Goal: Navigation & Orientation: Find specific page/section

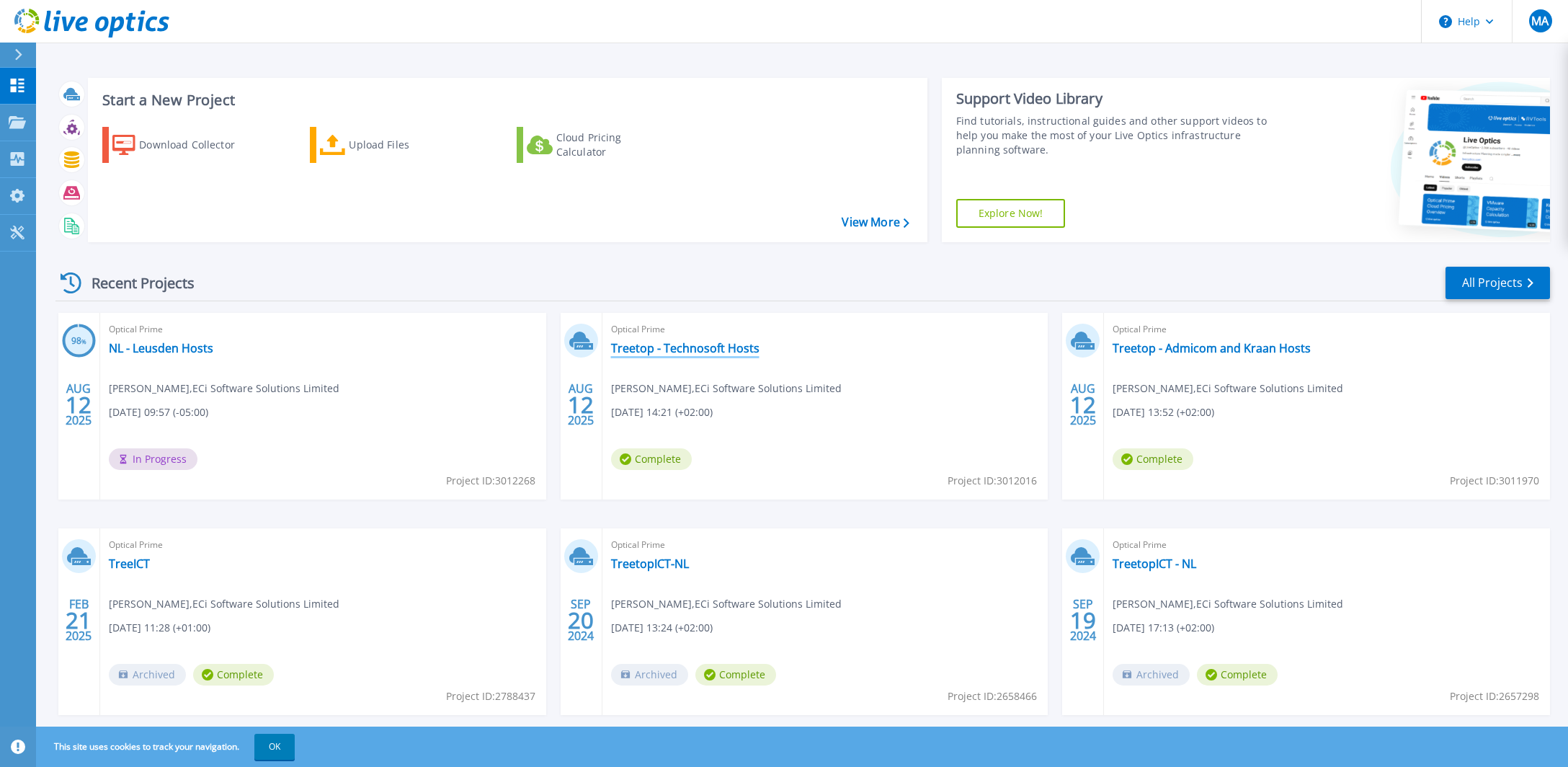
click at [659, 349] on link "Treetop - Technosoft Hosts" at bounding box center [685, 347] width 148 height 14
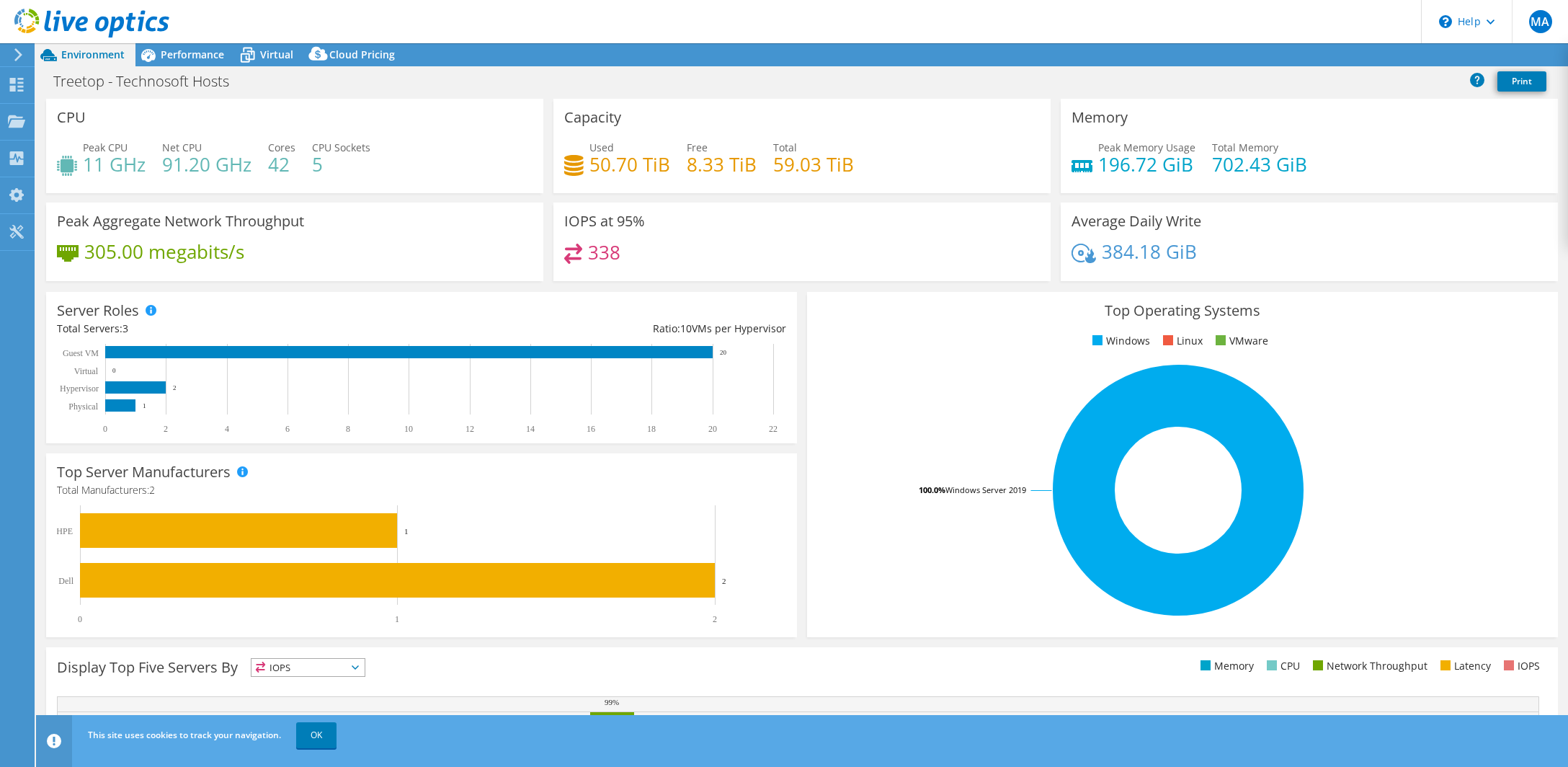
select select "USD"
click at [23, 164] on use at bounding box center [17, 158] width 14 height 14
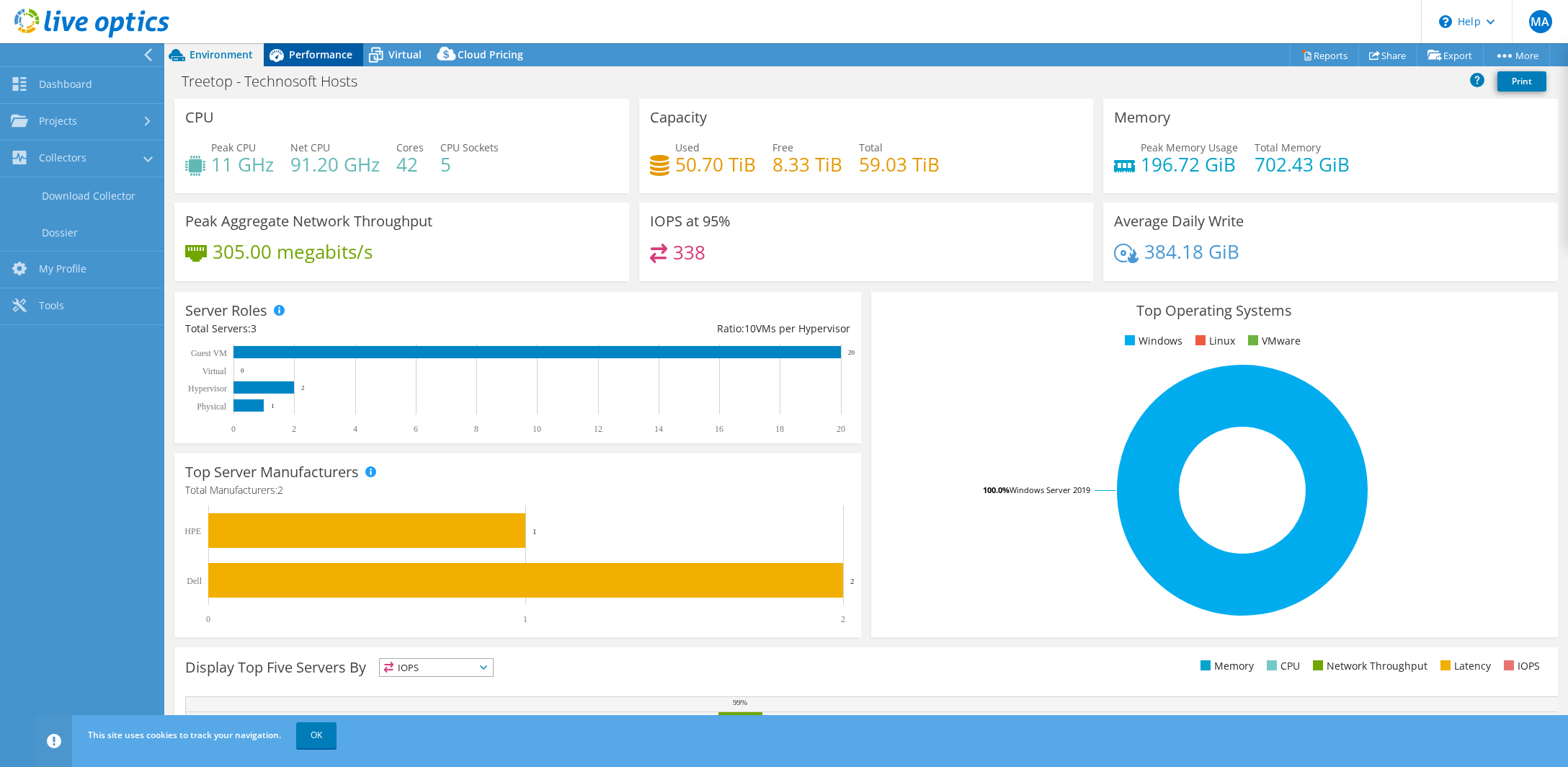
click at [321, 57] on span "Performance" at bounding box center [321, 54] width 64 height 14
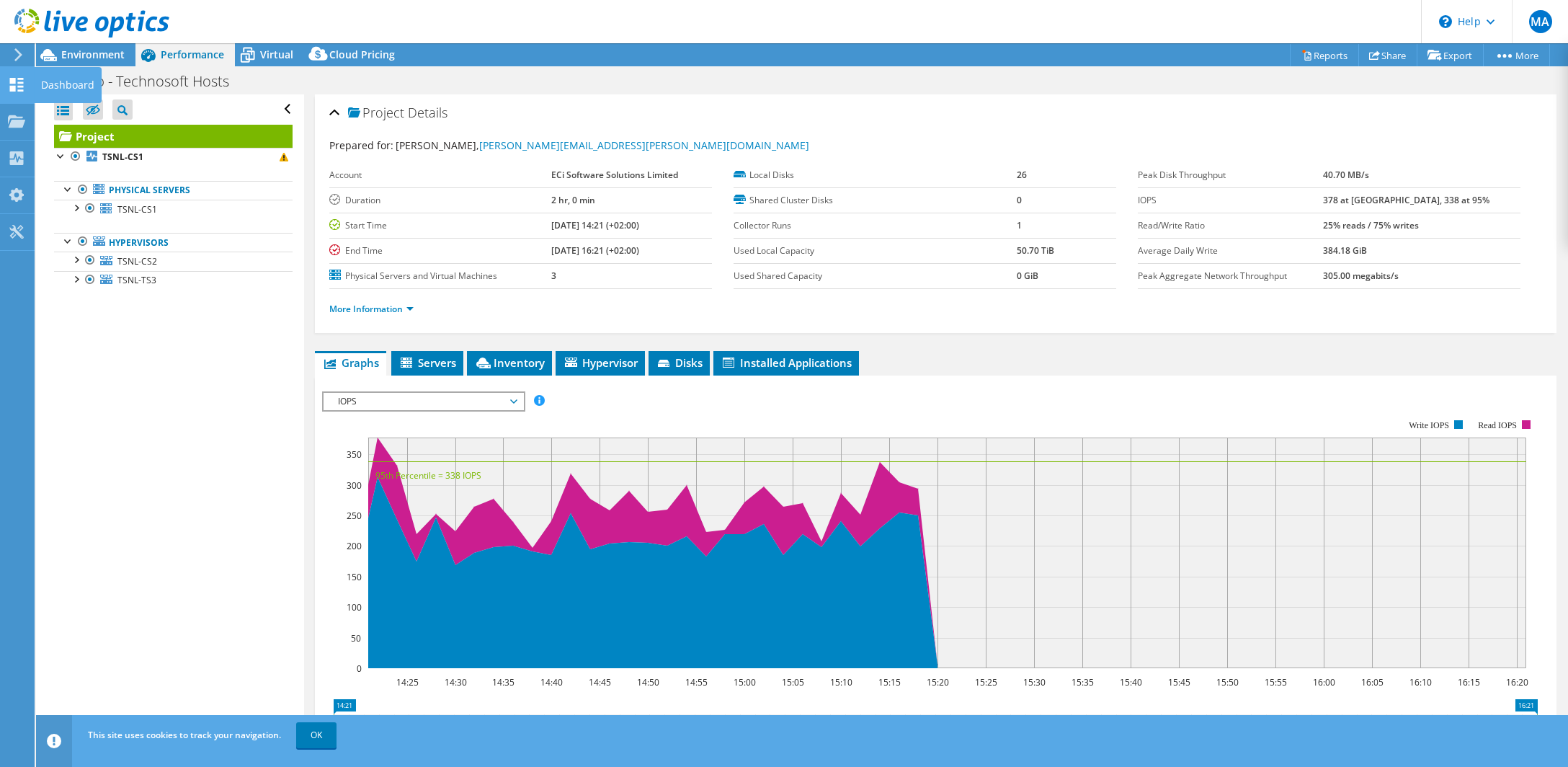
click at [17, 89] on icon at bounding box center [16, 84] width 17 height 14
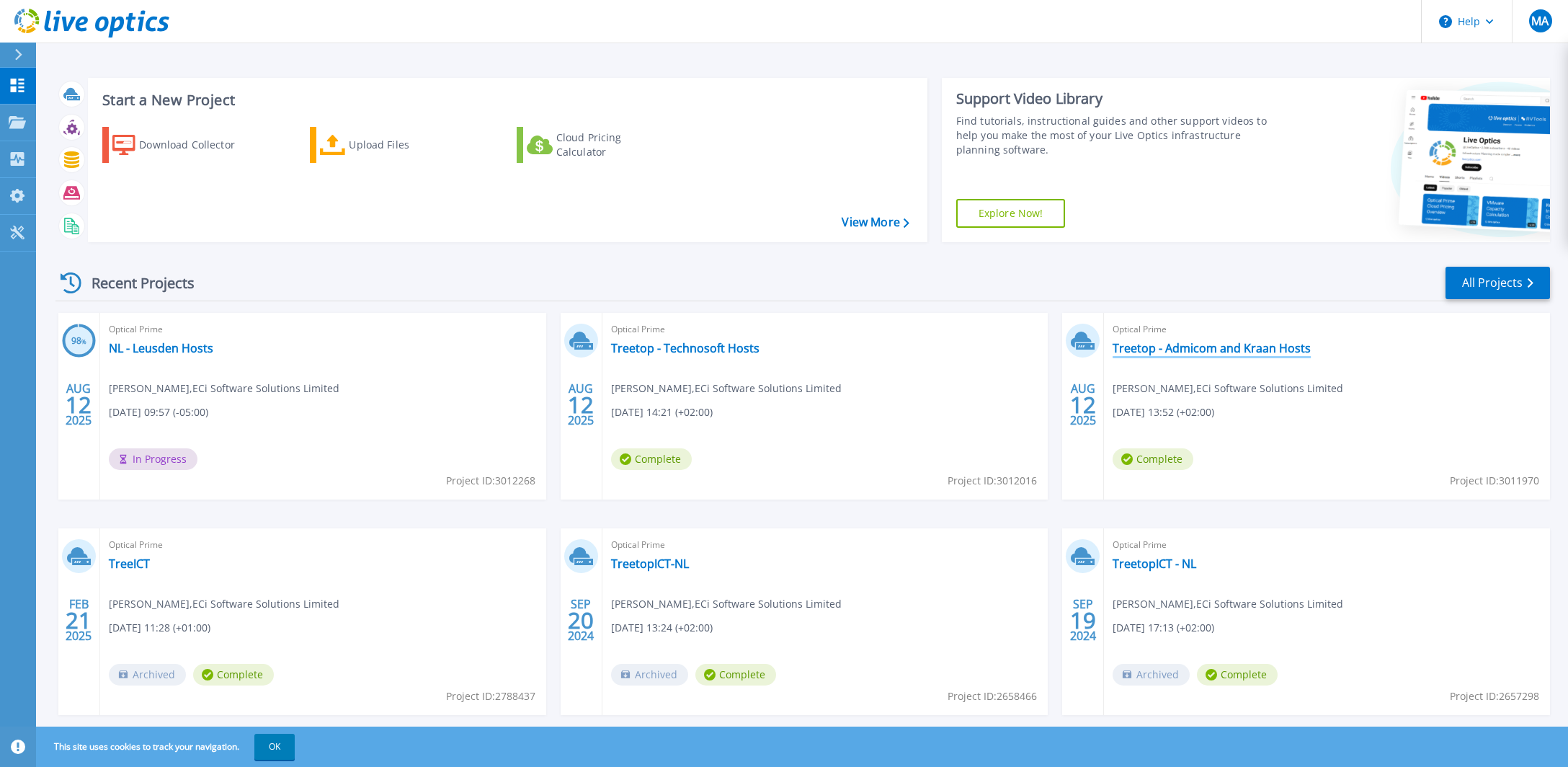
click at [1234, 347] on link "Treetop - Admicom and Kraan Hosts" at bounding box center [1211, 347] width 198 height 14
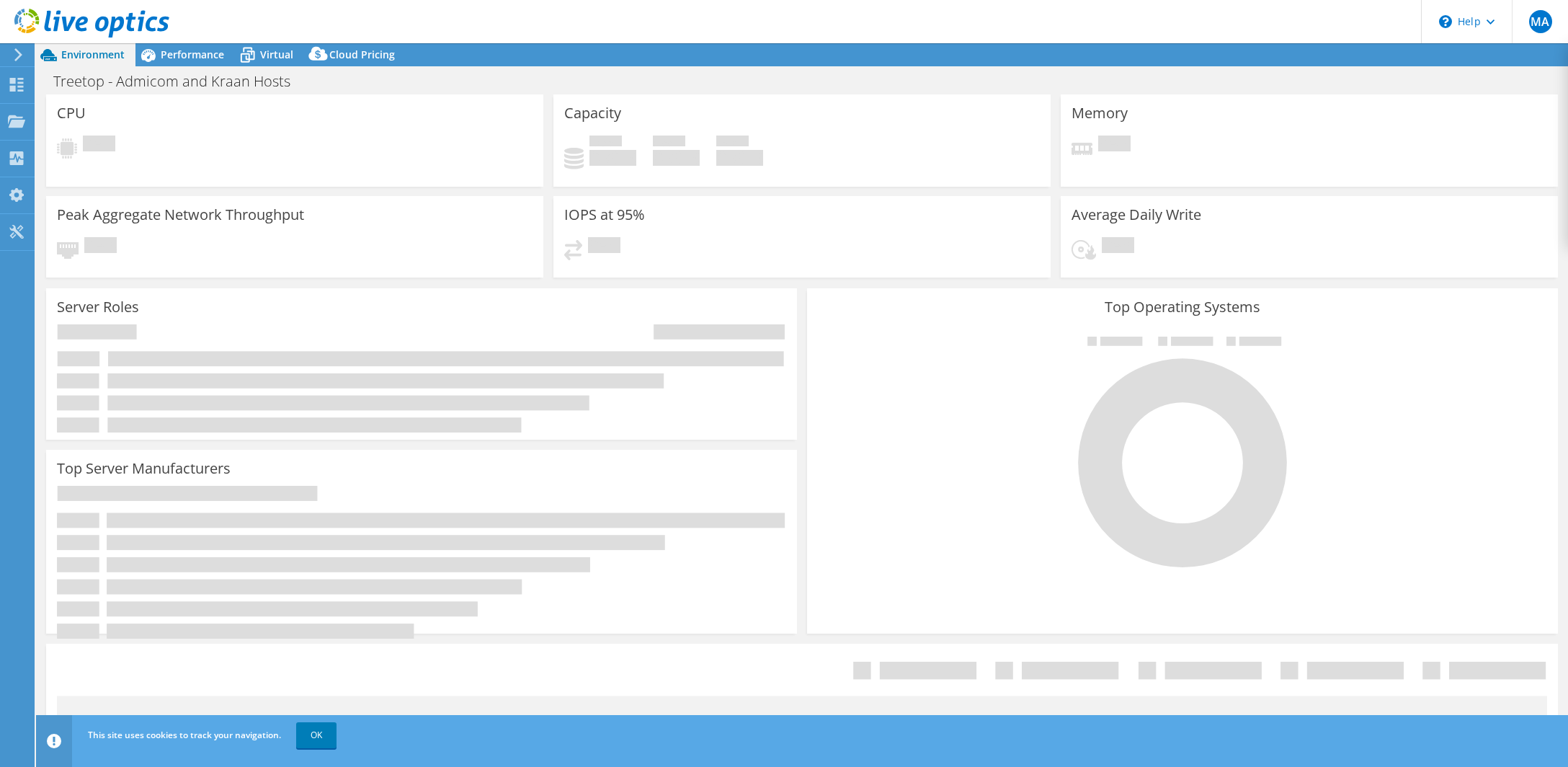
select select "USD"
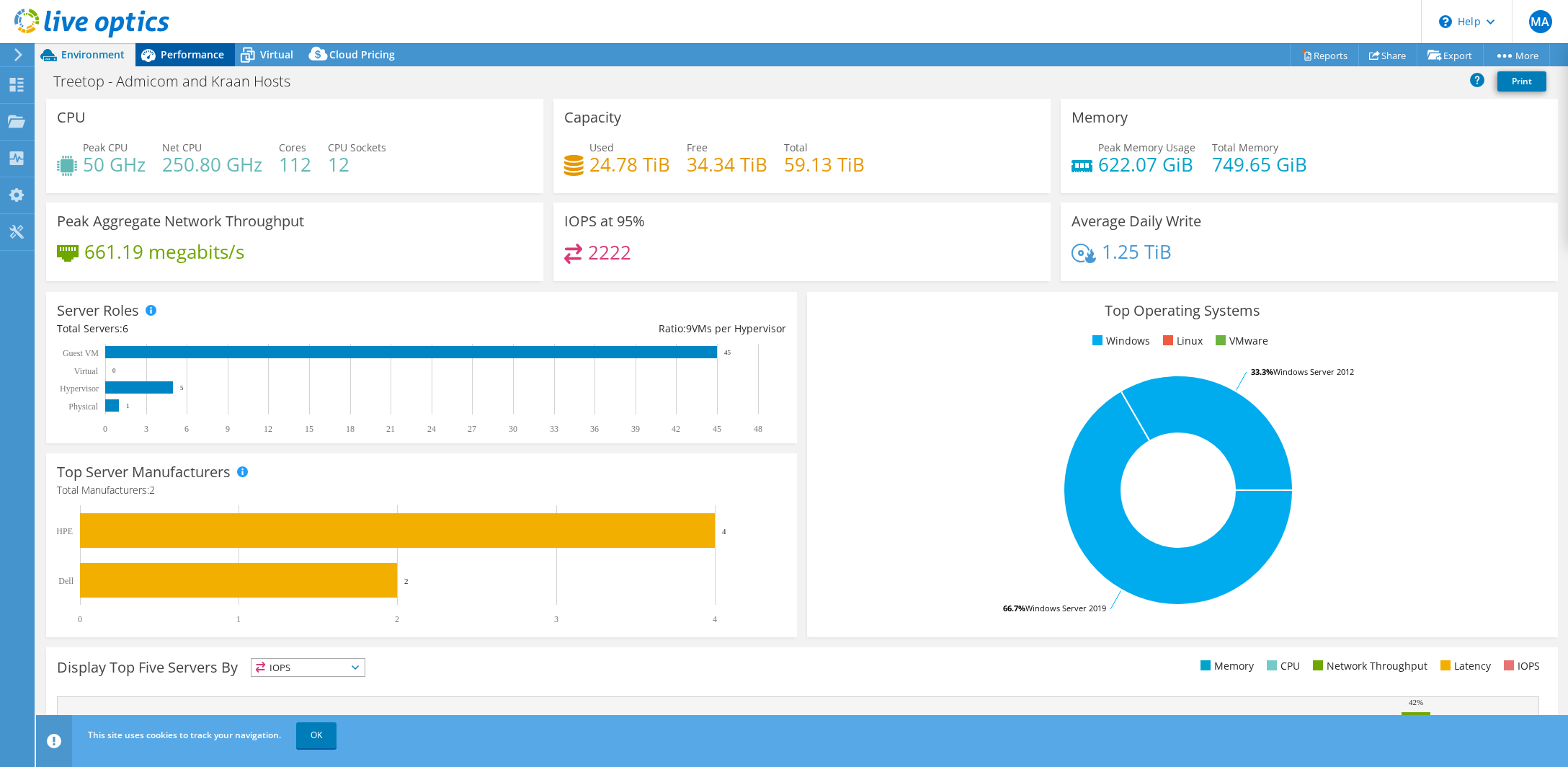
click at [197, 59] on span "Performance" at bounding box center [192, 54] width 64 height 14
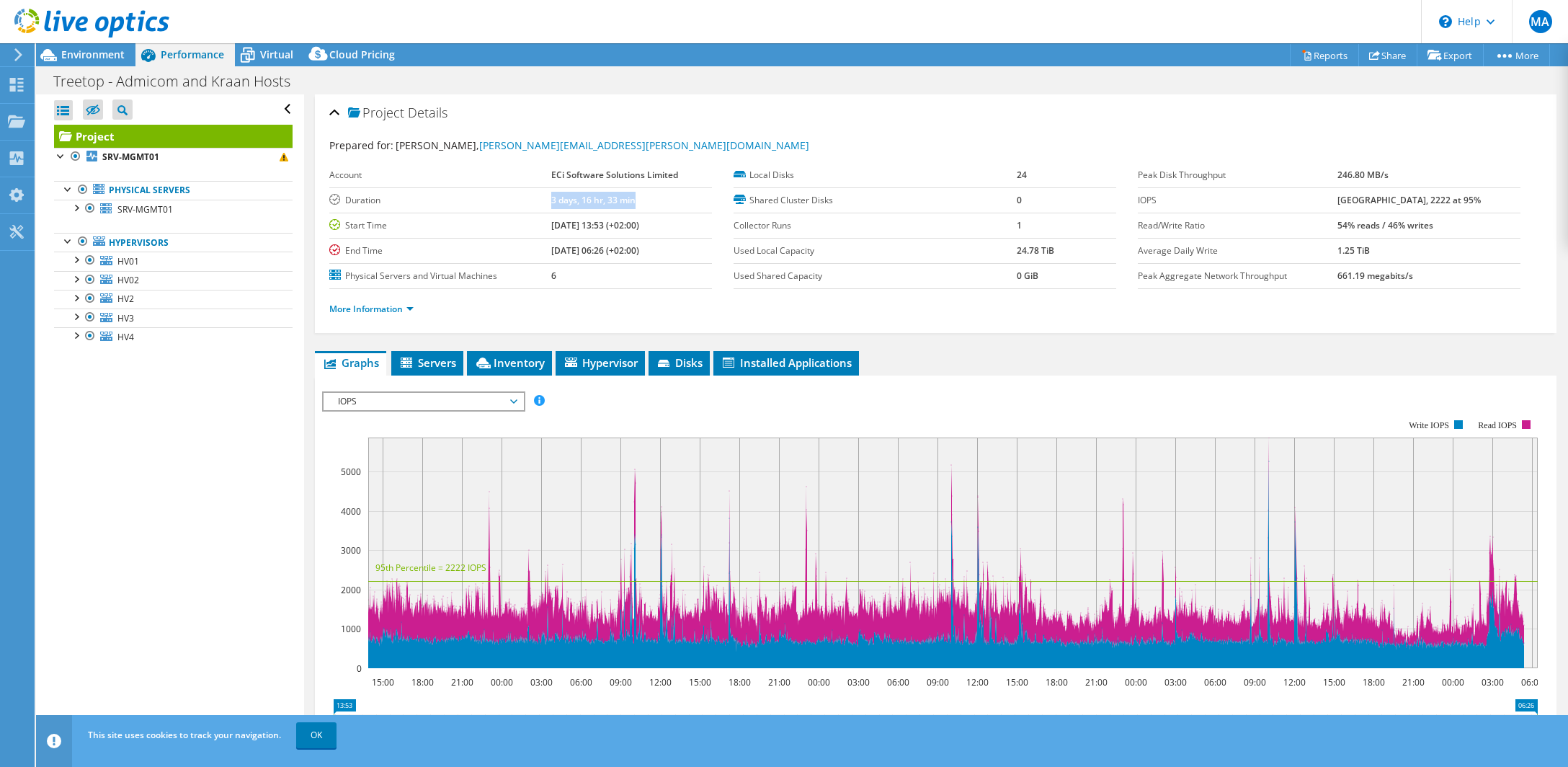
drag, startPoint x: 547, startPoint y: 204, endPoint x: 653, endPoint y: 207, distance: 106.0
click at [653, 207] on tr "Duration 3 days, 16 hr, 33 min" at bounding box center [521, 200] width 383 height 25
click at [23, 87] on icon at bounding box center [16, 84] width 17 height 14
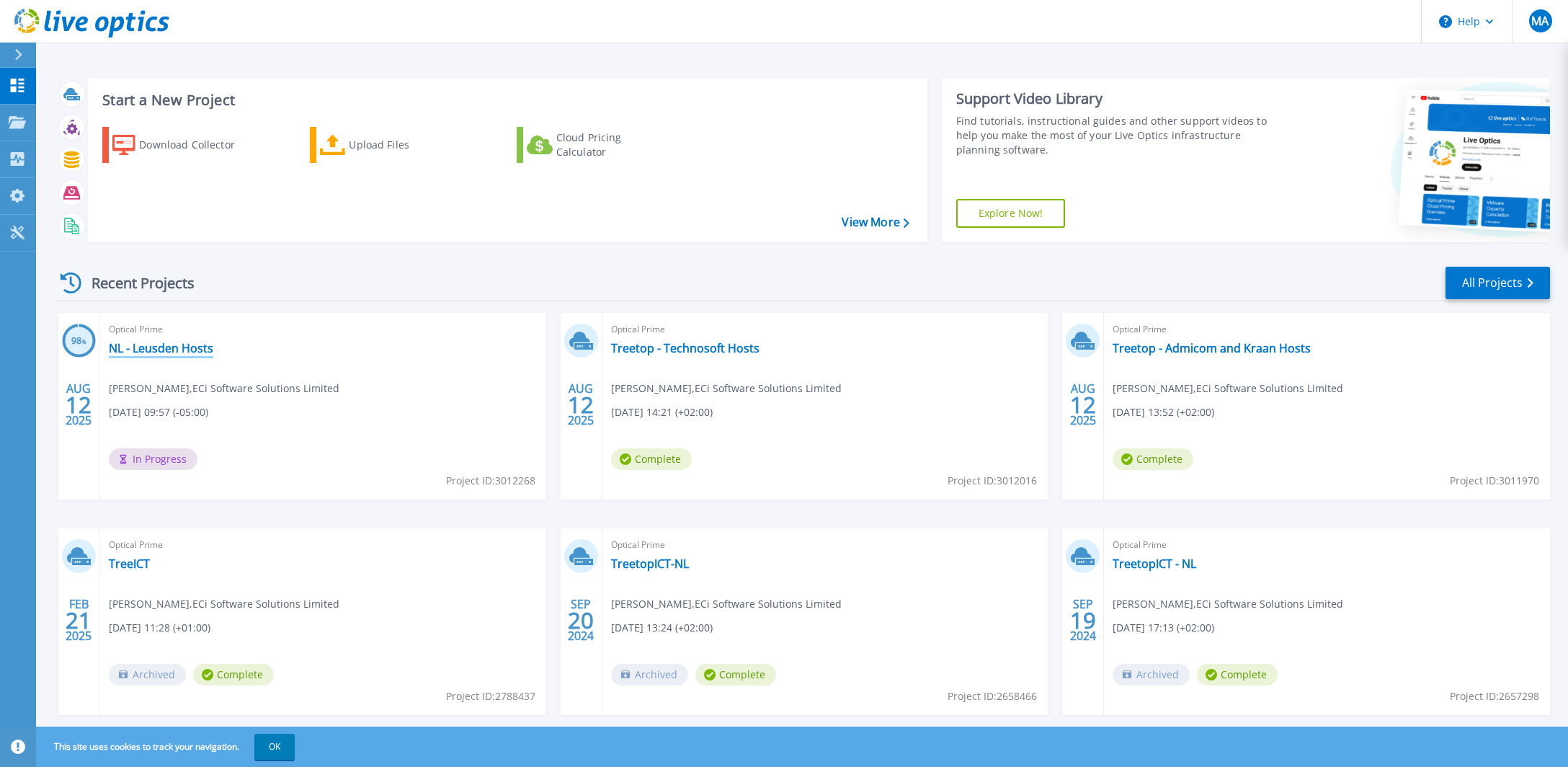
click at [153, 345] on link "NL - Leusden Hosts" at bounding box center [161, 347] width 104 height 14
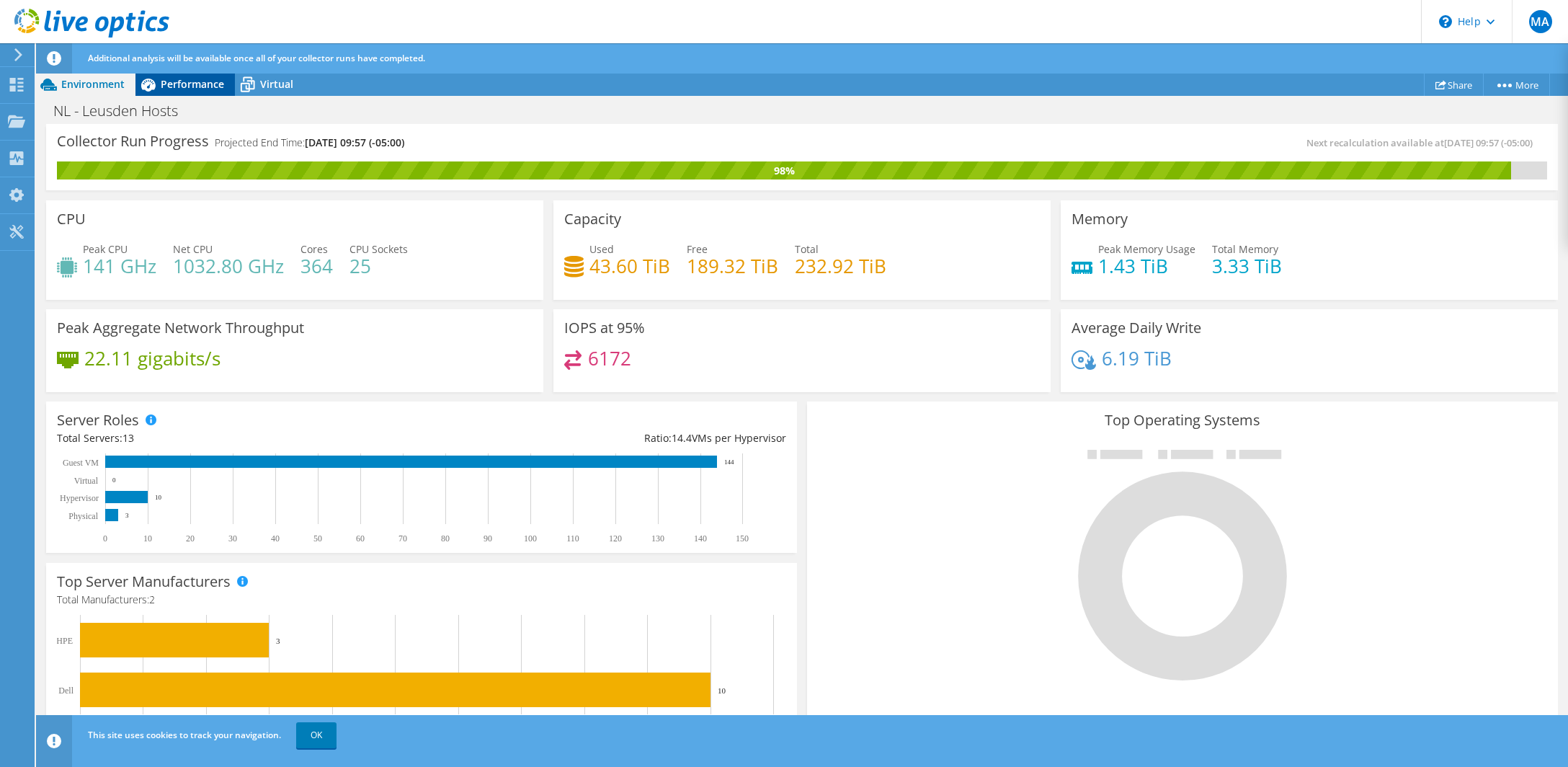
click at [188, 78] on span "Performance" at bounding box center [192, 84] width 64 height 14
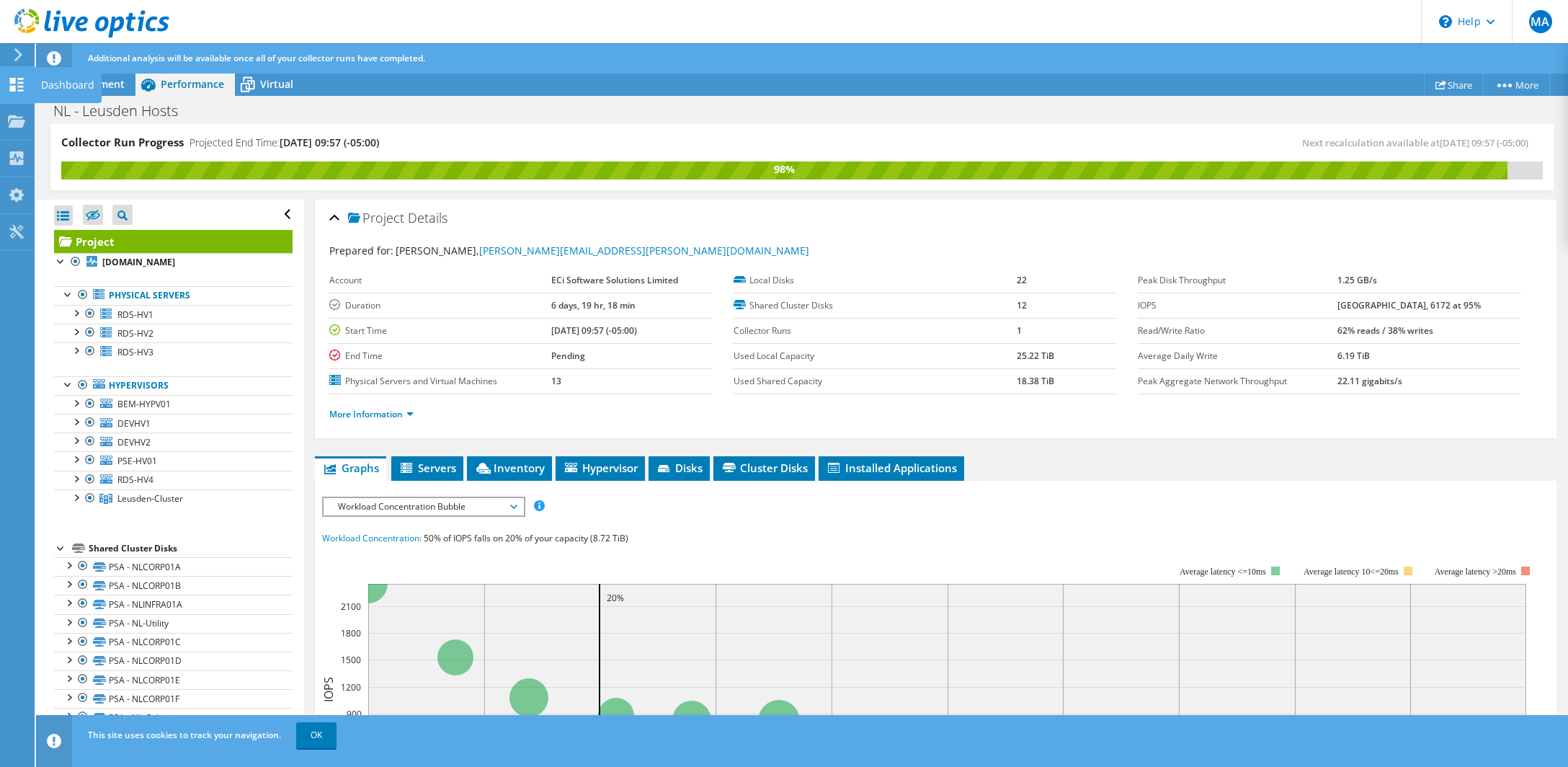
click at [51, 85] on div "Dashboard" at bounding box center [68, 84] width 68 height 36
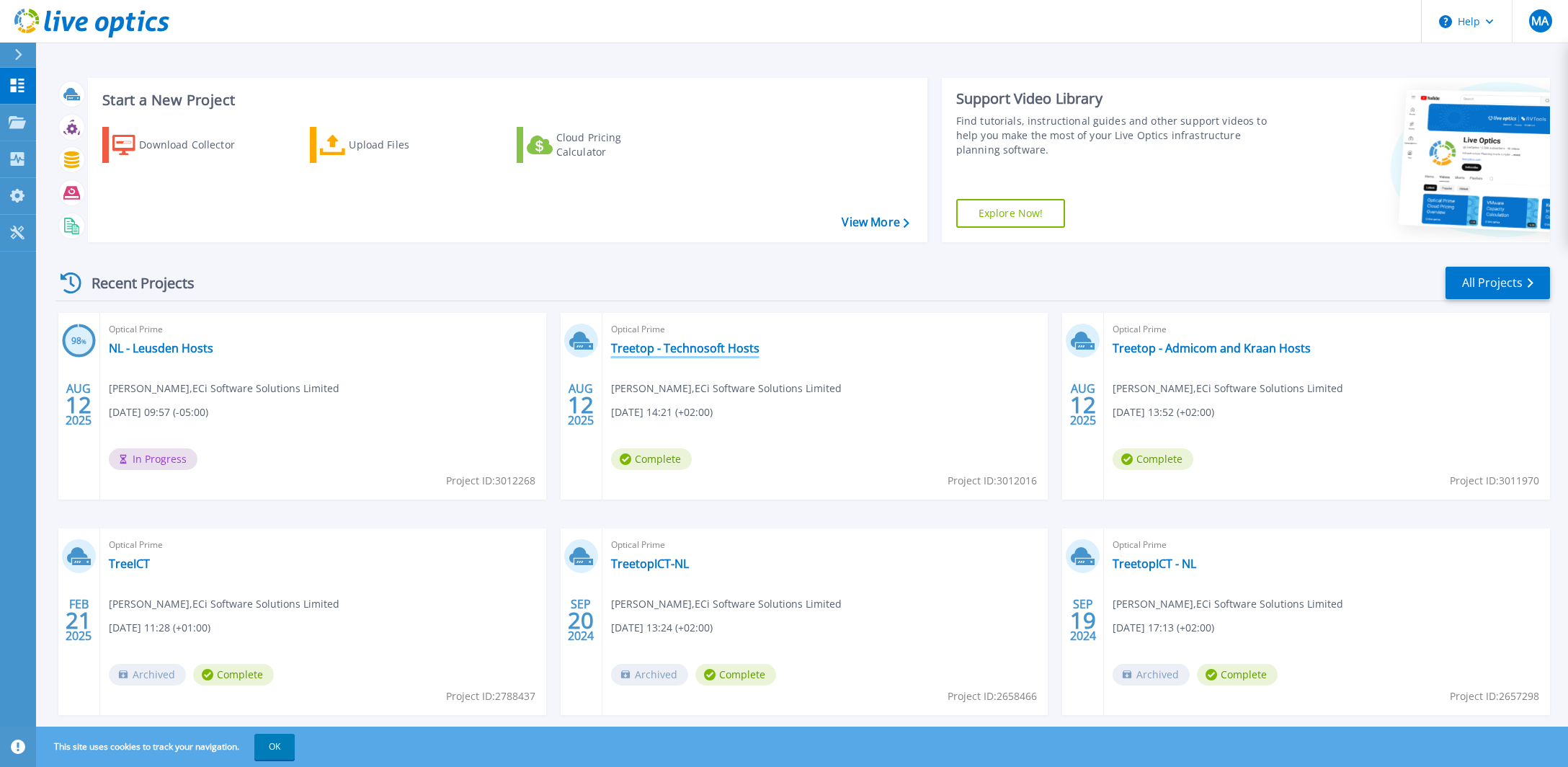
click at [693, 347] on link "Treetop - Technosoft Hosts" at bounding box center [685, 347] width 148 height 14
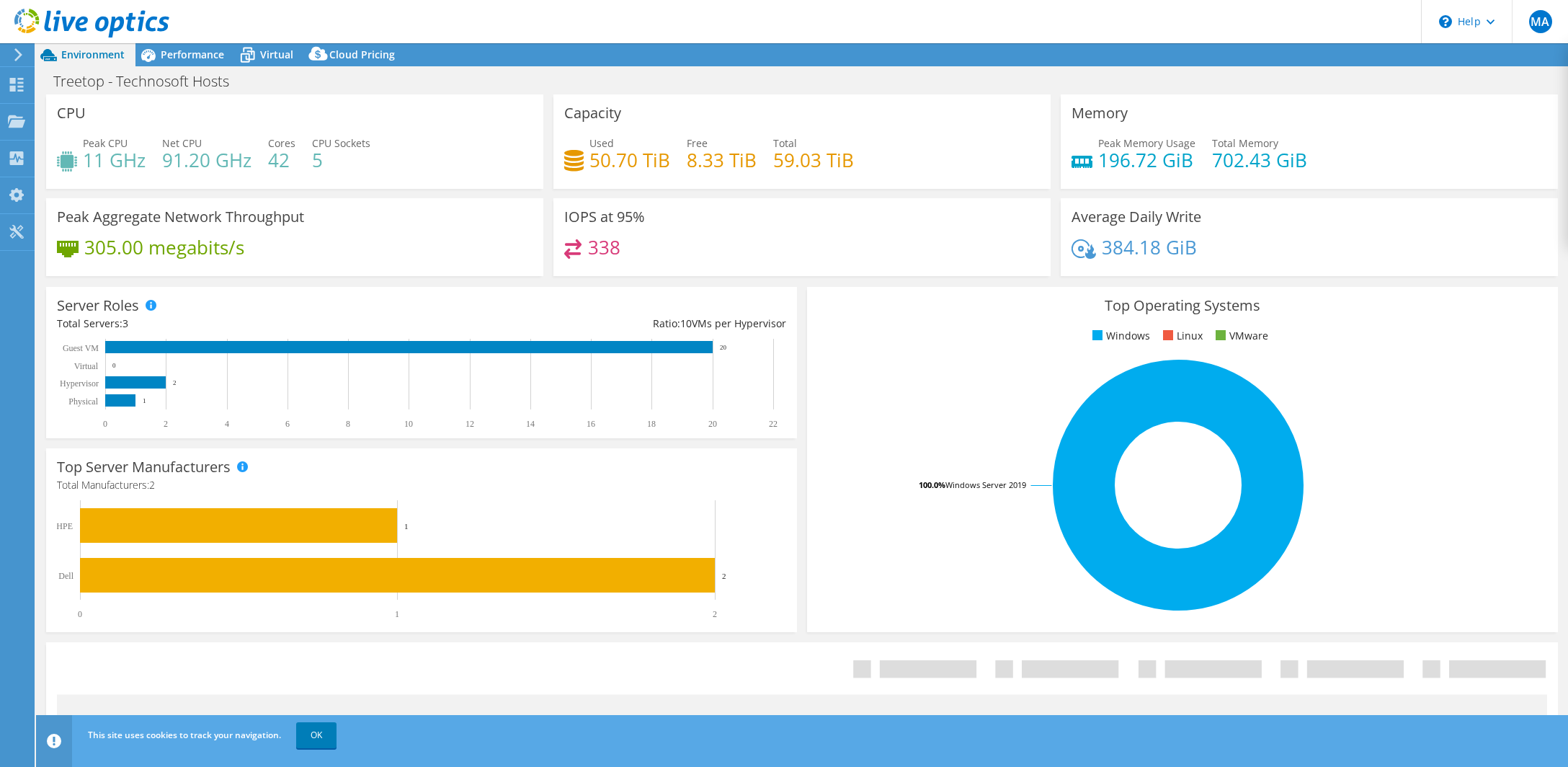
select select "USD"
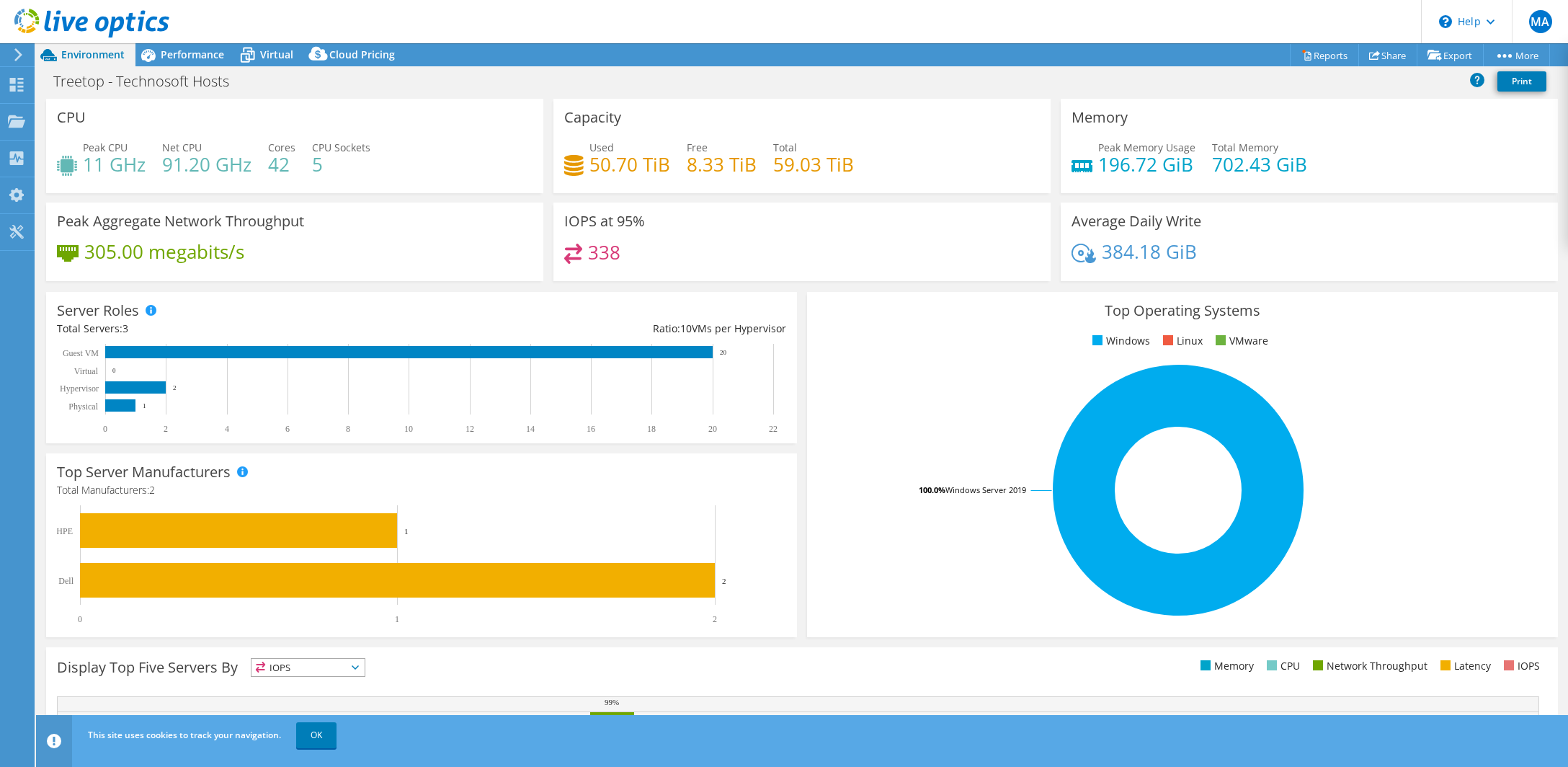
click at [217, 71] on div "Treetop - Technosoft Hosts Print" at bounding box center [802, 81] width 1532 height 26
click at [201, 60] on span "Performance" at bounding box center [192, 54] width 64 height 14
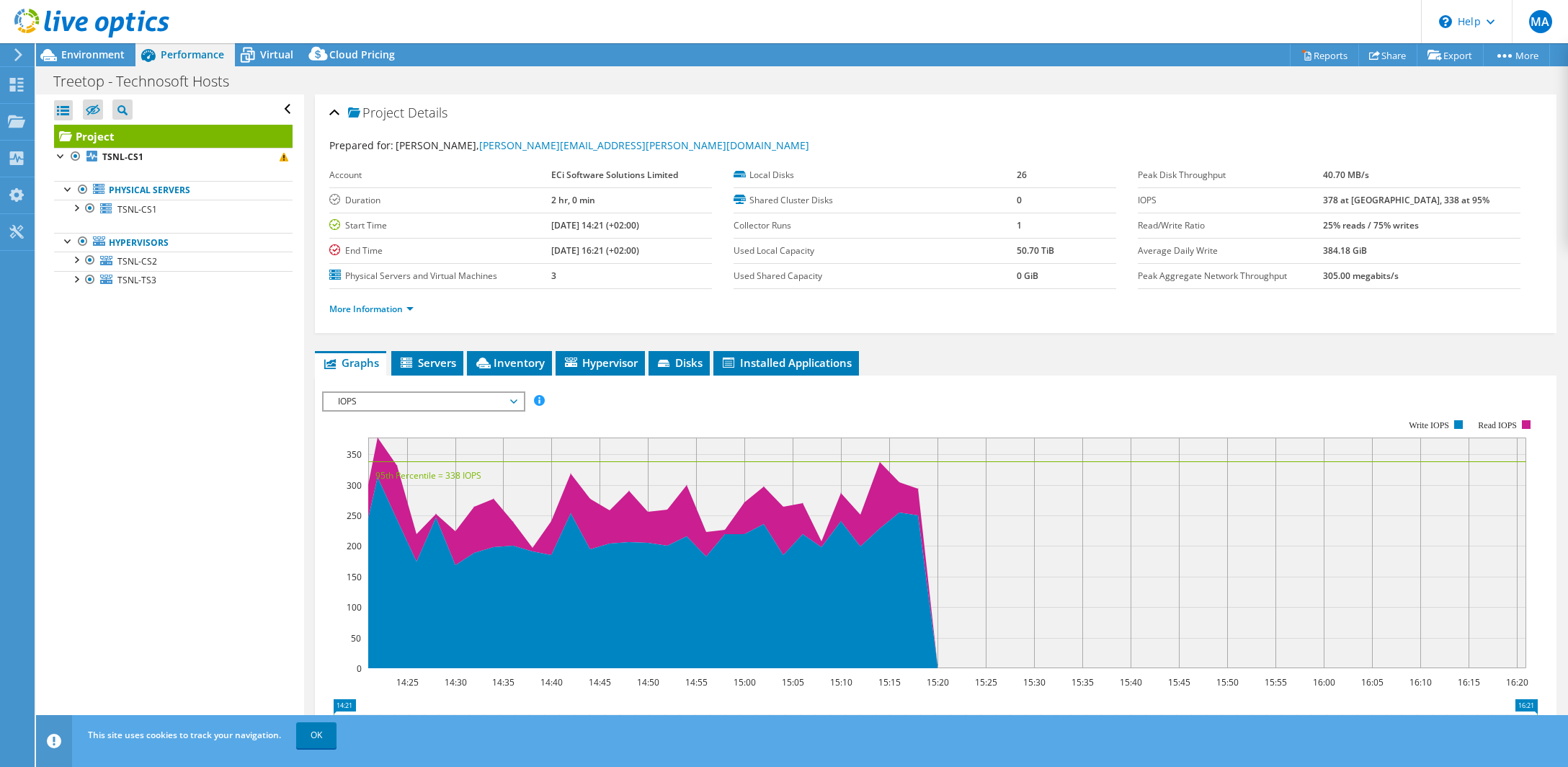
click at [192, 545] on div "Open All Close All Hide Excluded Nodes Project Tree Filter" at bounding box center [169, 417] width 268 height 644
click at [48, 76] on div "Dashboard" at bounding box center [68, 84] width 68 height 36
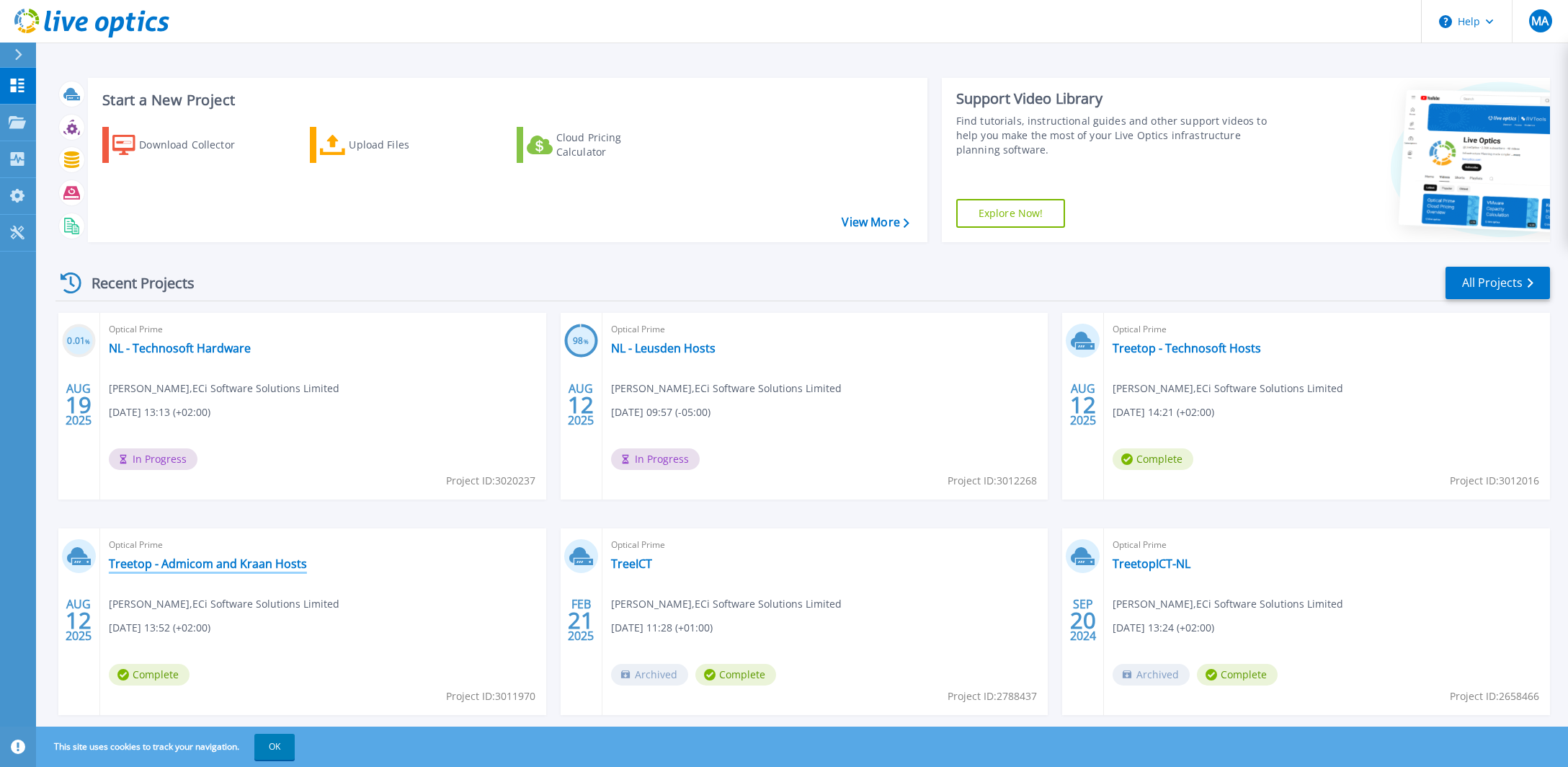
click at [262, 562] on link "Treetop - Admicom and Kraan Hosts" at bounding box center [208, 563] width 198 height 14
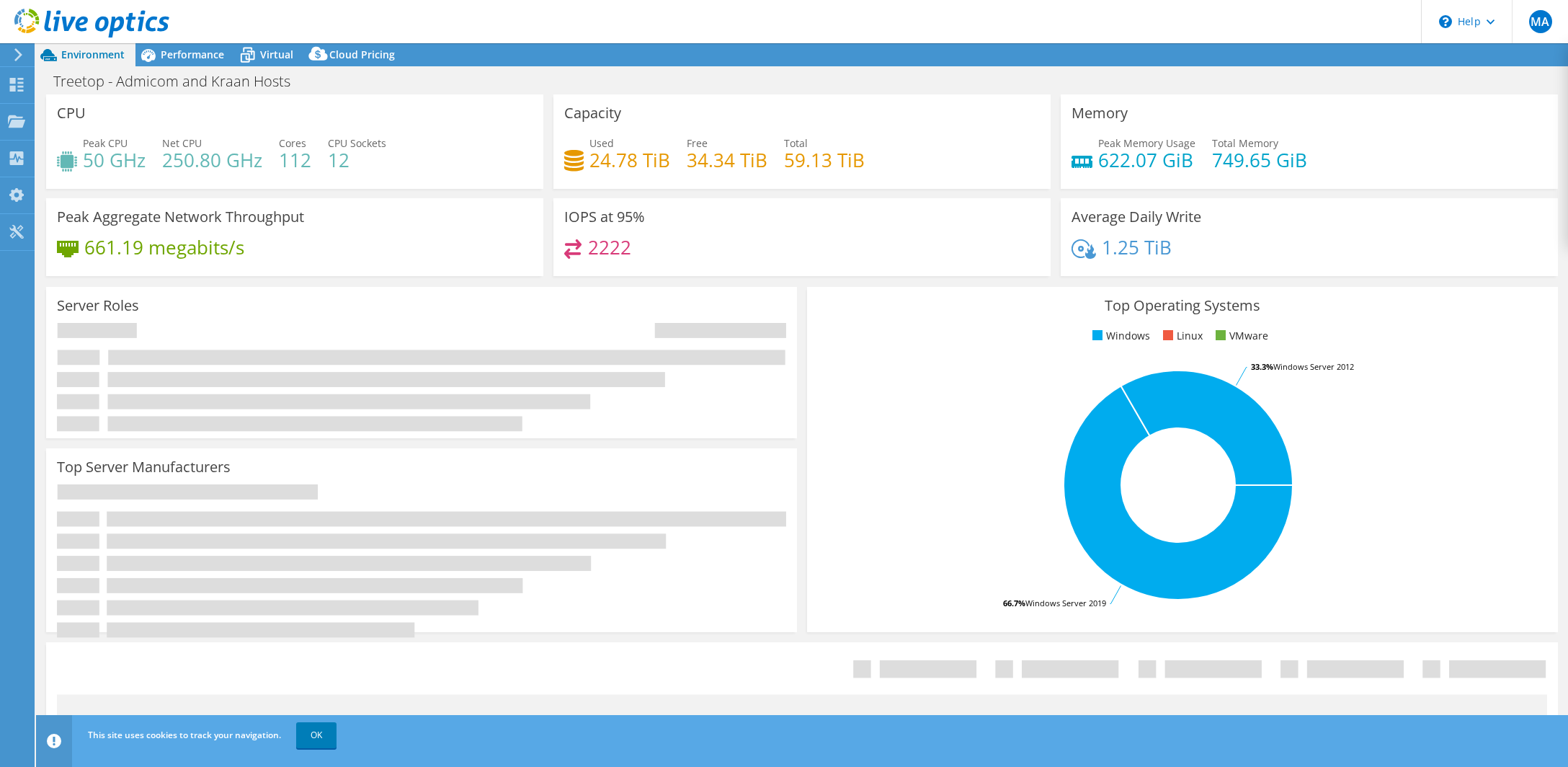
select select "USD"
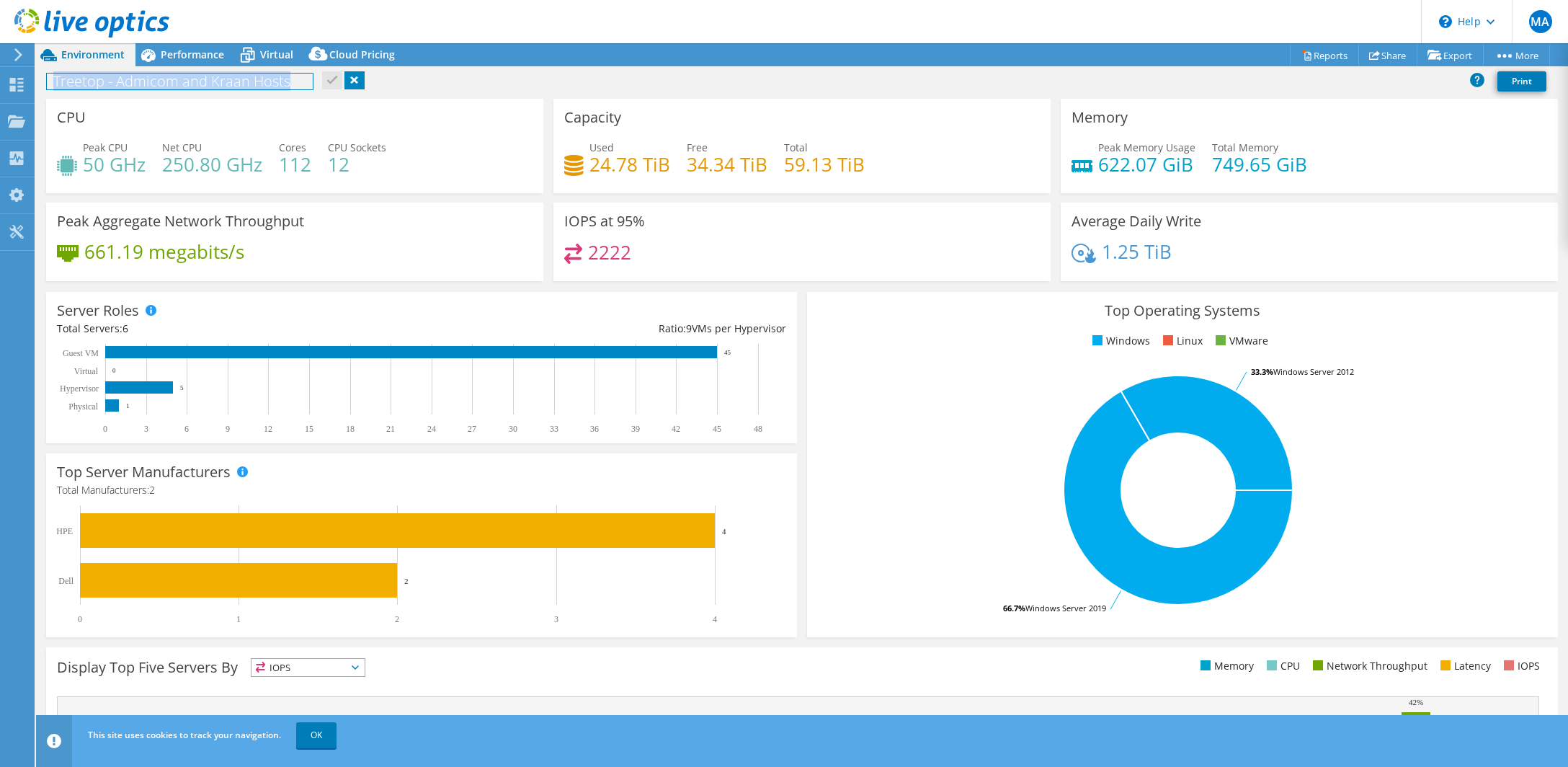
drag, startPoint x: 304, startPoint y: 83, endPoint x: 52, endPoint y: 76, distance: 252.1
click at [52, 76] on h1 "Treetop - Admicom and Kraan Hosts" at bounding box center [179, 81] width 266 height 16
copy h1 "Treetop - Admicom and Kraan Hosts"
click at [8, 85] on icon at bounding box center [16, 84] width 17 height 14
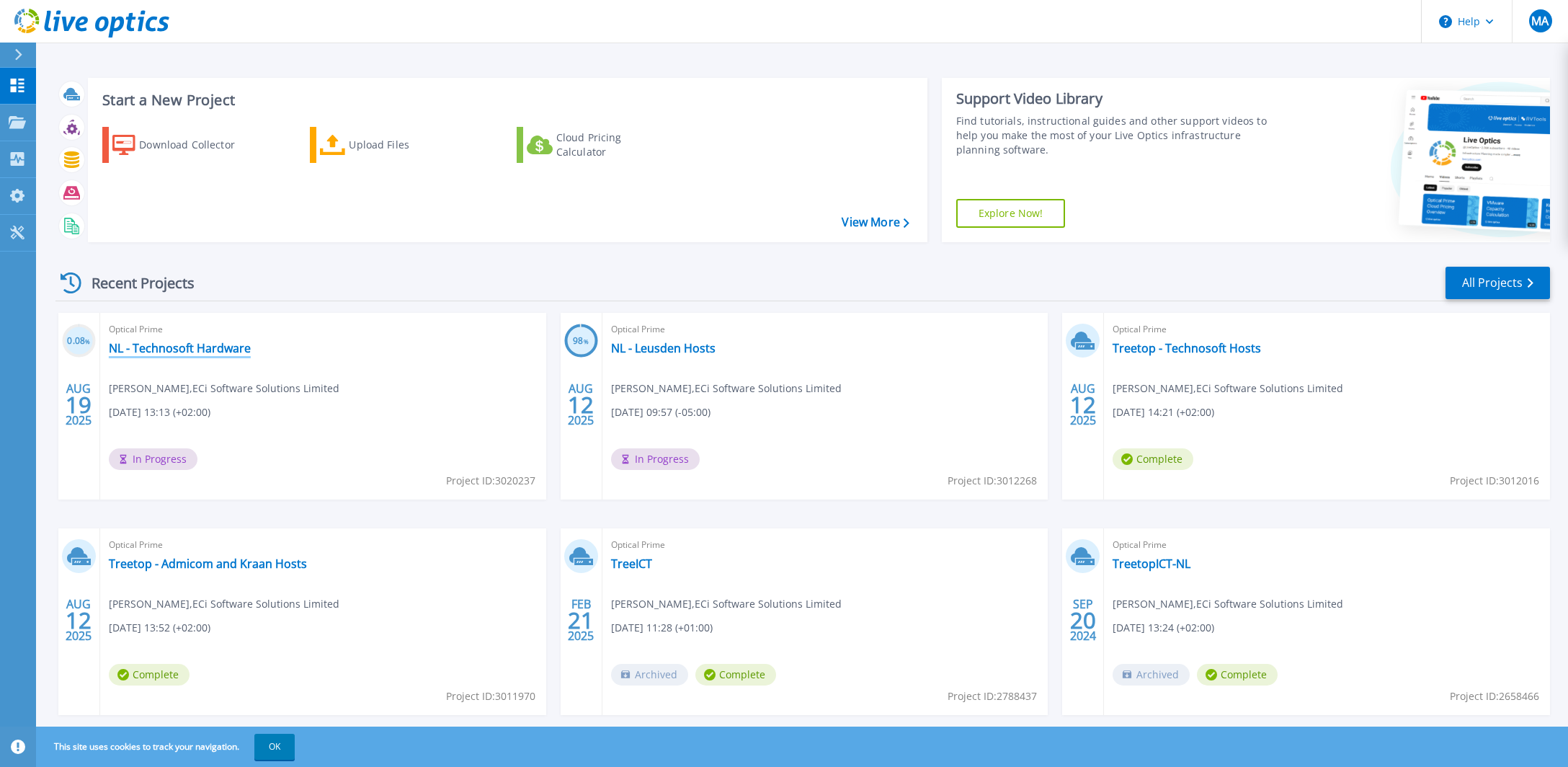
click at [177, 347] on link "NL - Technosoft Hardware" at bounding box center [179, 347] width 142 height 14
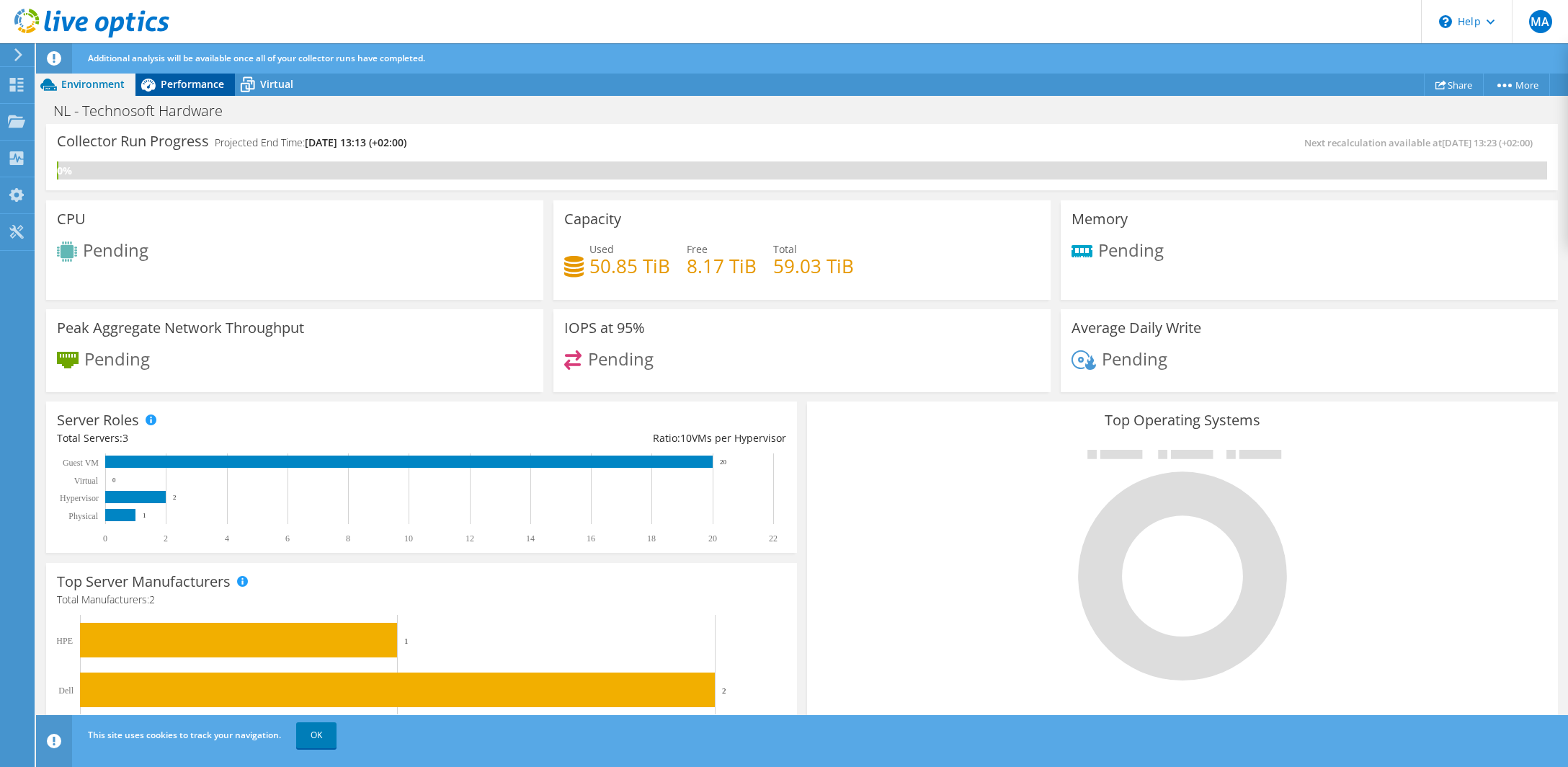
click at [197, 90] on span "Performance" at bounding box center [192, 84] width 64 height 14
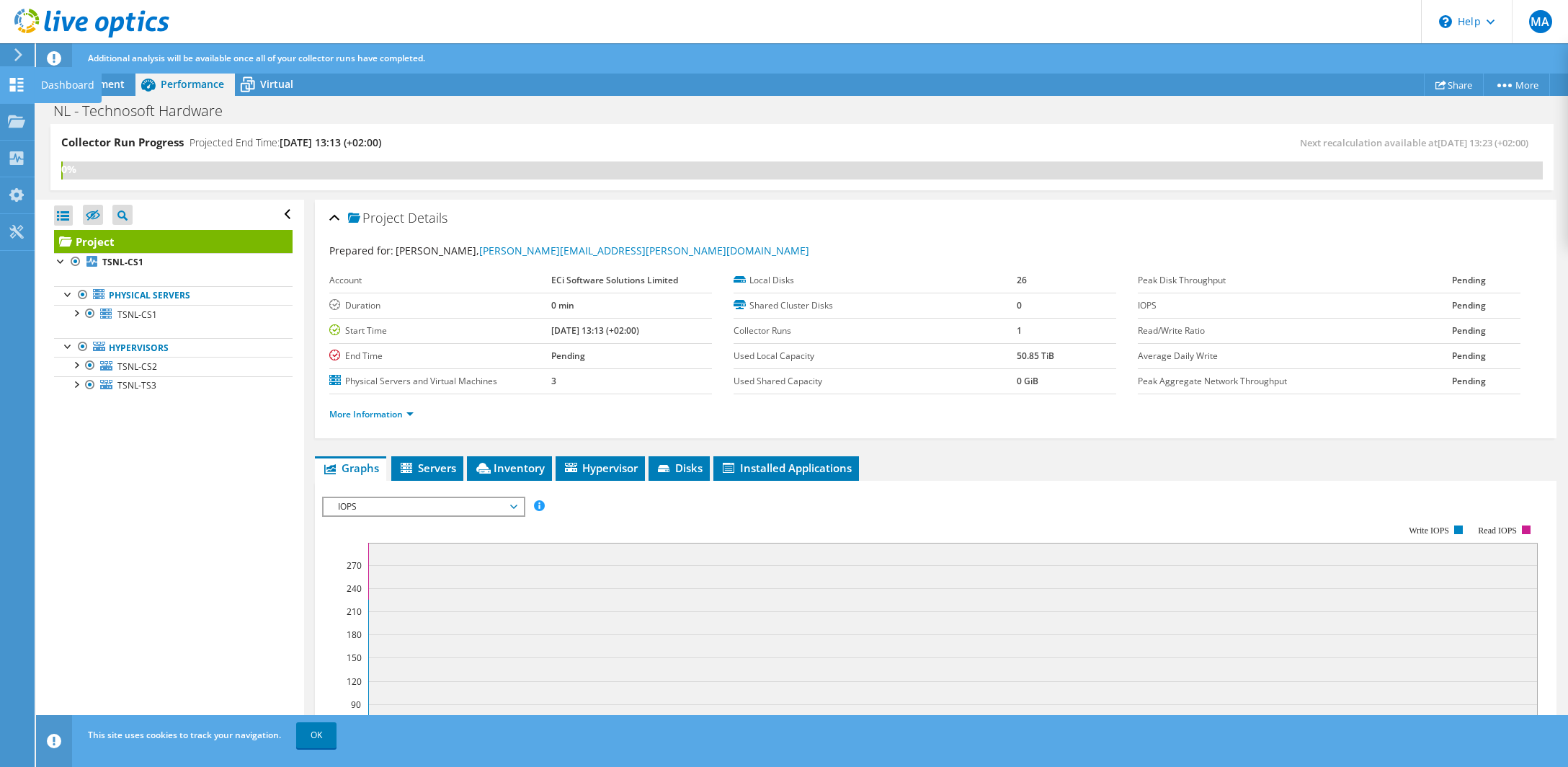
click at [73, 96] on div "Dashboard" at bounding box center [68, 84] width 68 height 36
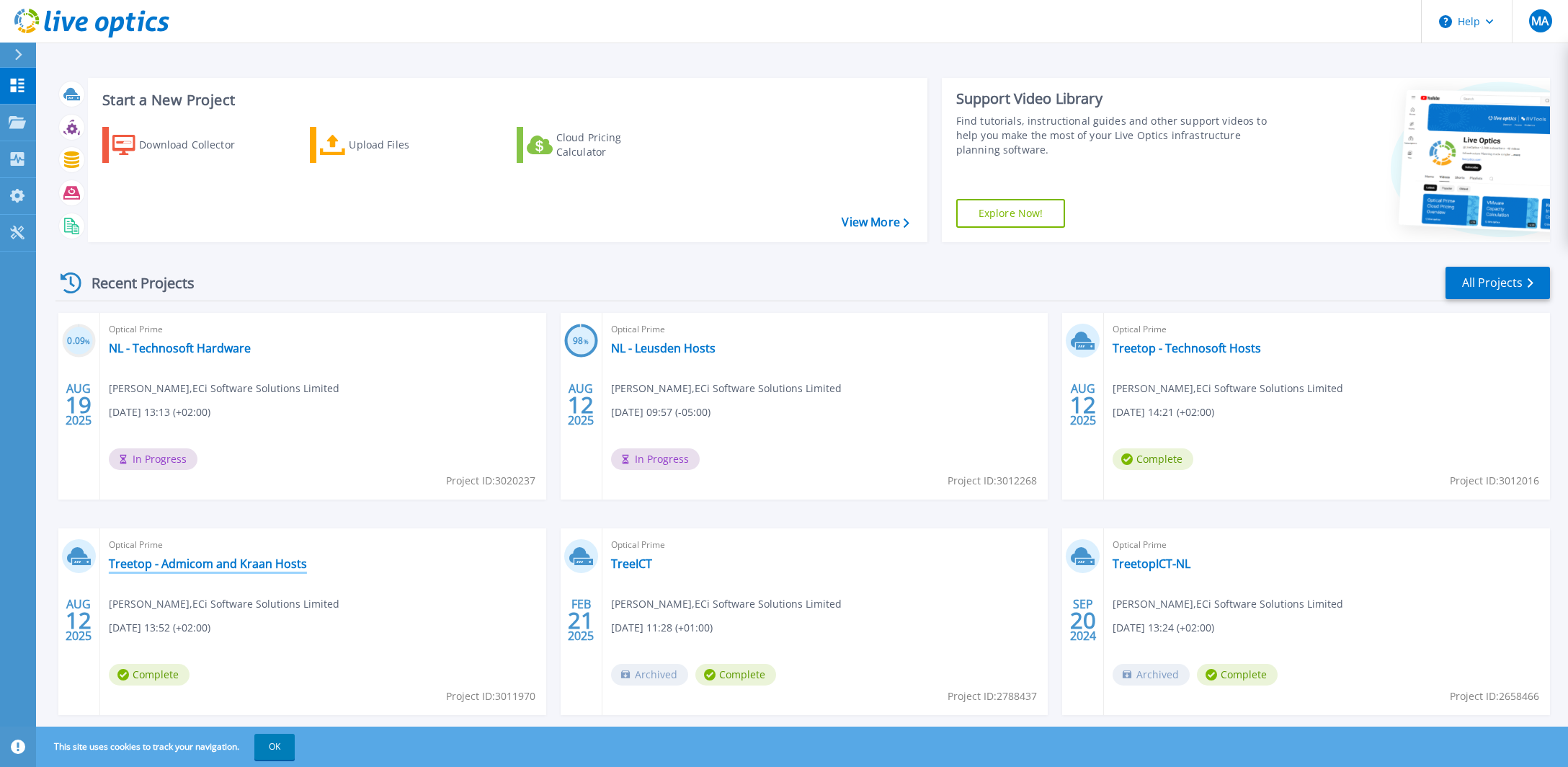
click at [211, 562] on link "Treetop - Admicom and Kraan Hosts" at bounding box center [208, 563] width 198 height 14
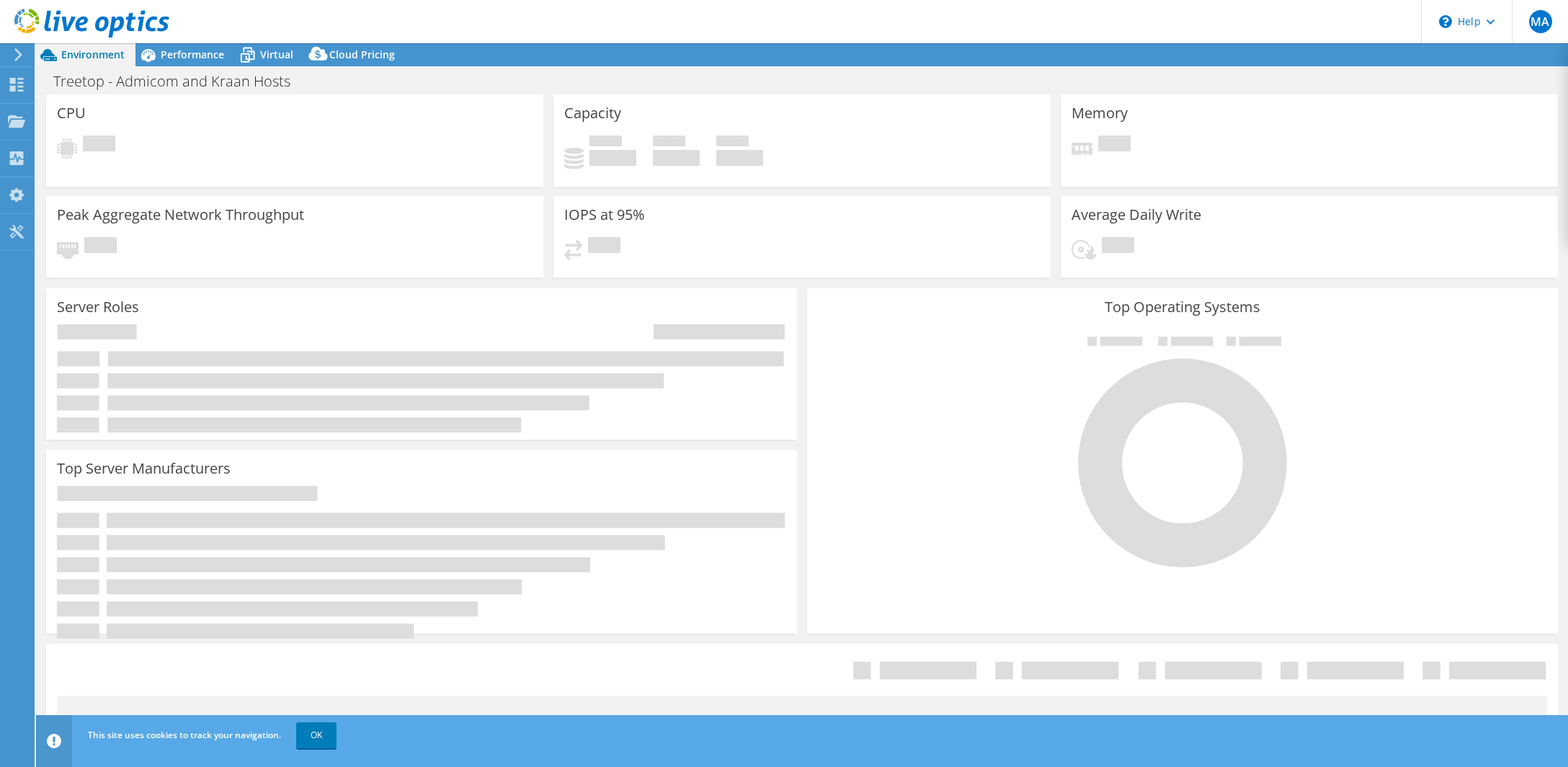
select select "USD"
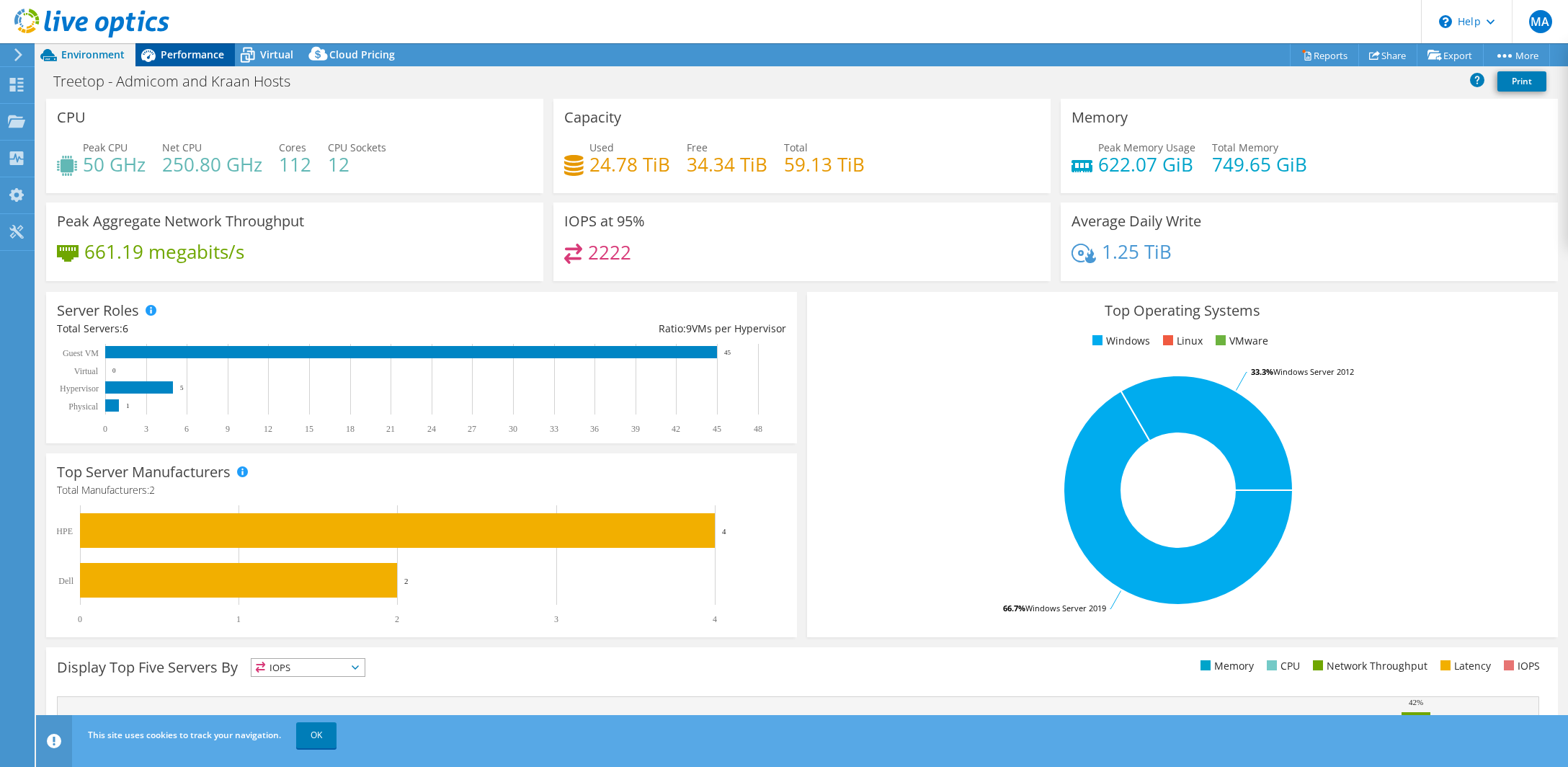
click at [188, 59] on span "Performance" at bounding box center [192, 54] width 64 height 14
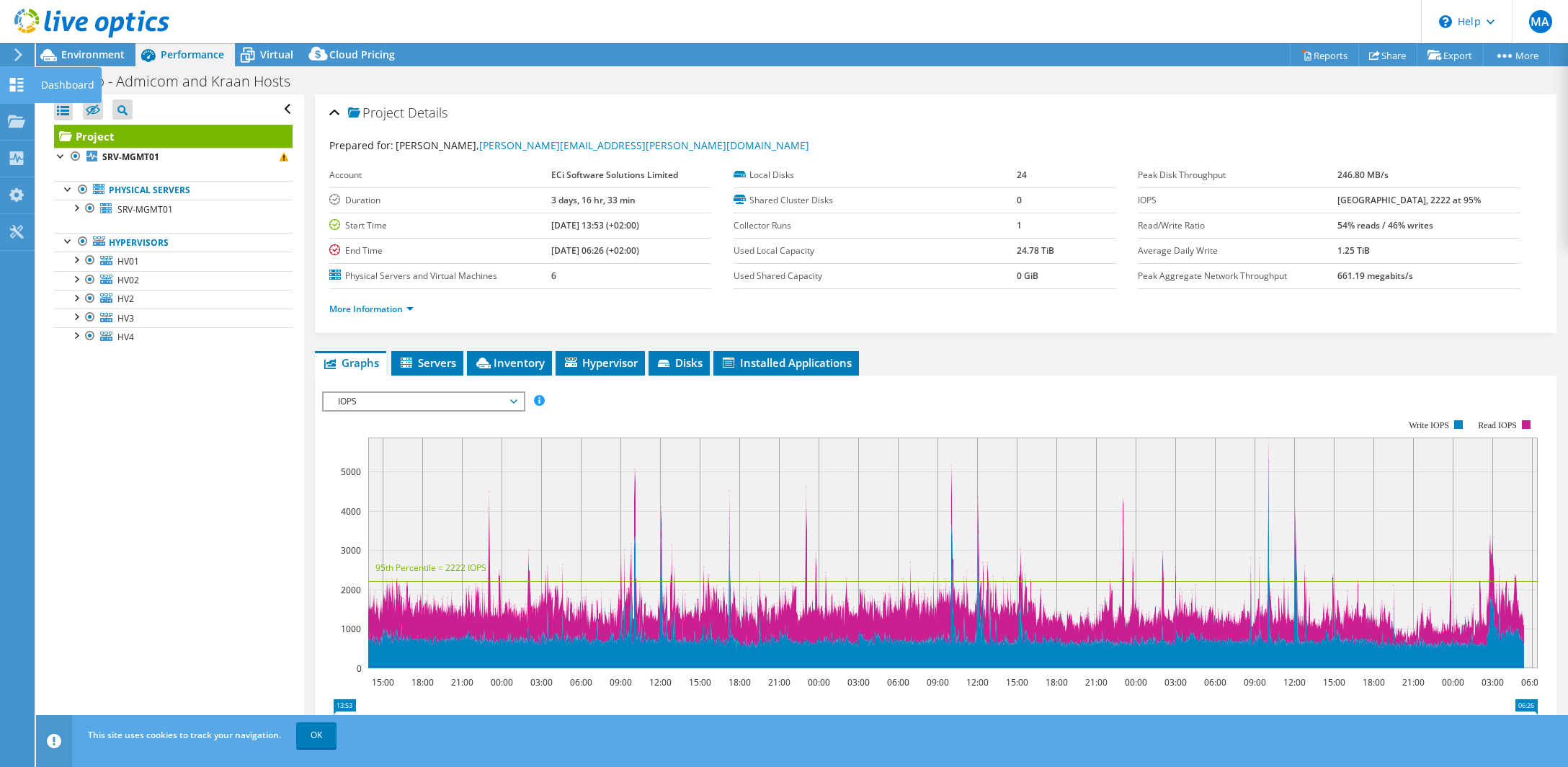
click at [20, 94] on div at bounding box center [16, 86] width 17 height 16
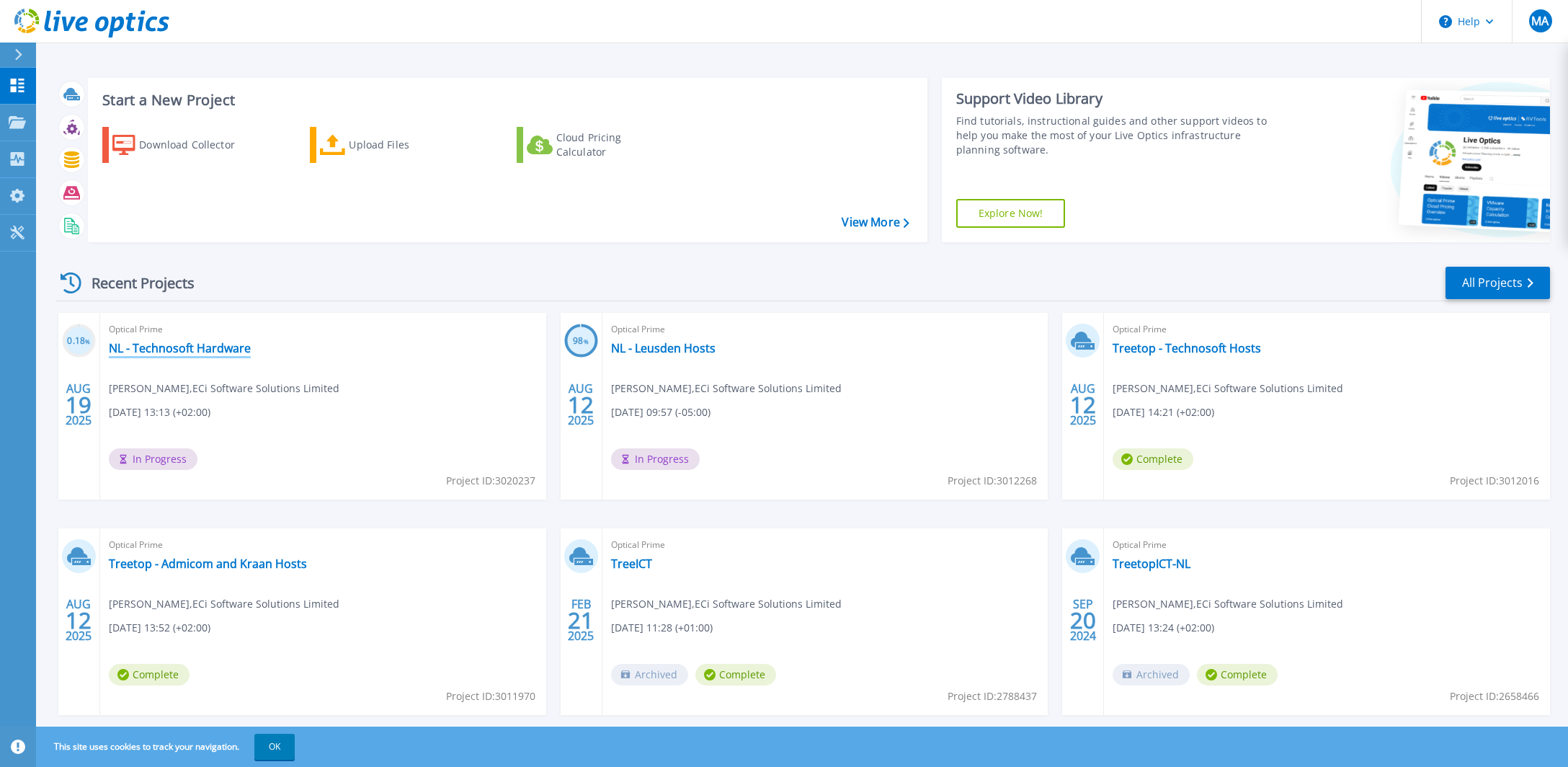
click at [146, 351] on link "NL - Technosoft Hardware" at bounding box center [179, 347] width 142 height 14
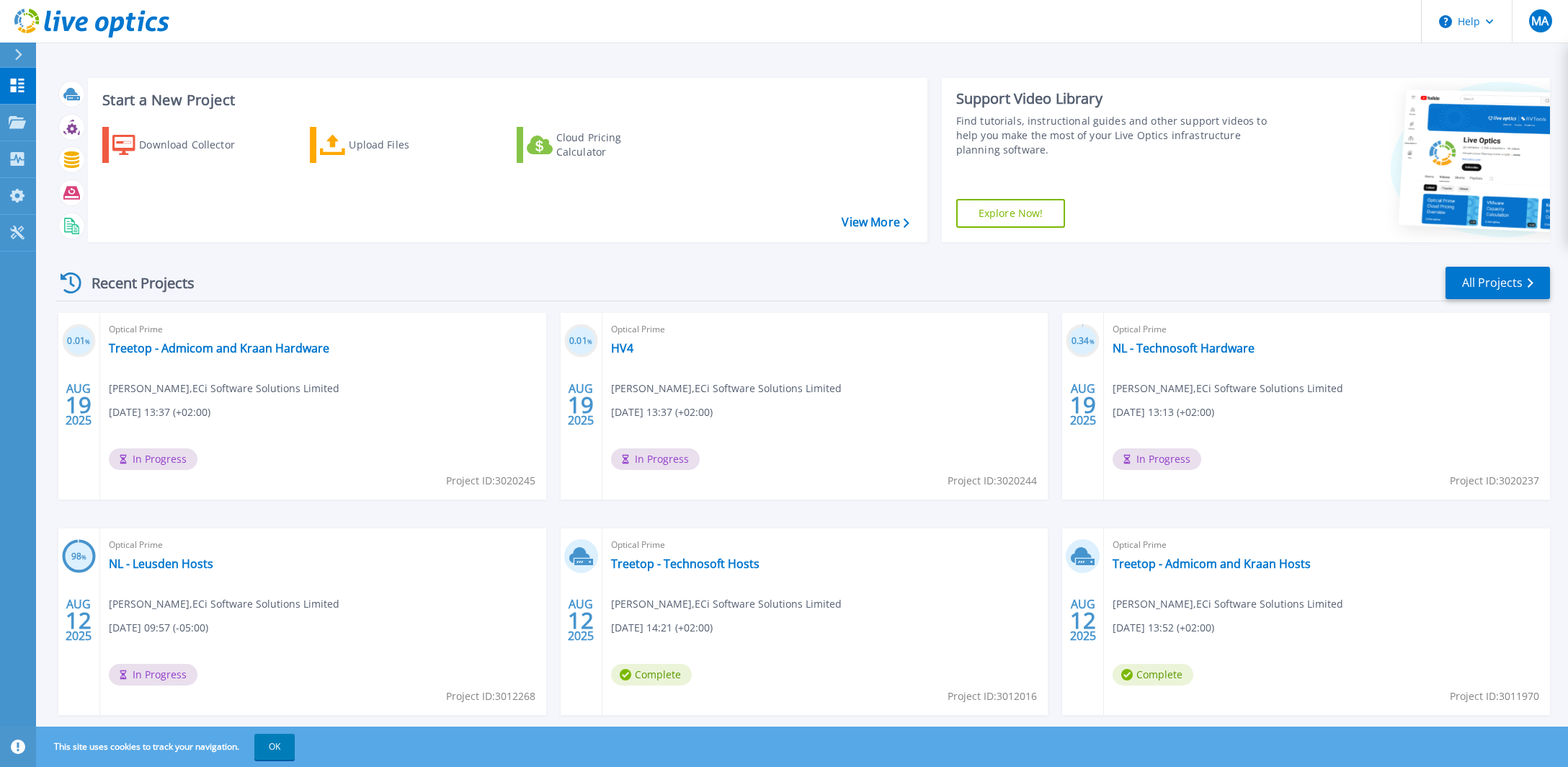
click at [693, 340] on div "Optical Prime HV4 [PERSON_NAME] , ECi Software Solutions Limited [DATE] 13:37 (…" at bounding box center [825, 406] width 446 height 187
click at [96, 337] on h3 "0.01 %" at bounding box center [79, 342] width 34 height 17
drag, startPoint x: 322, startPoint y: 403, endPoint x: 331, endPoint y: 400, distance: 9.5
click at [329, 401] on div "Optical Prime Treetop - Admicom and Kraan Hardware [PERSON_NAME] , ECi Software…" at bounding box center [323, 406] width 446 height 187
click at [20, 129] on icon at bounding box center [17, 122] width 17 height 12
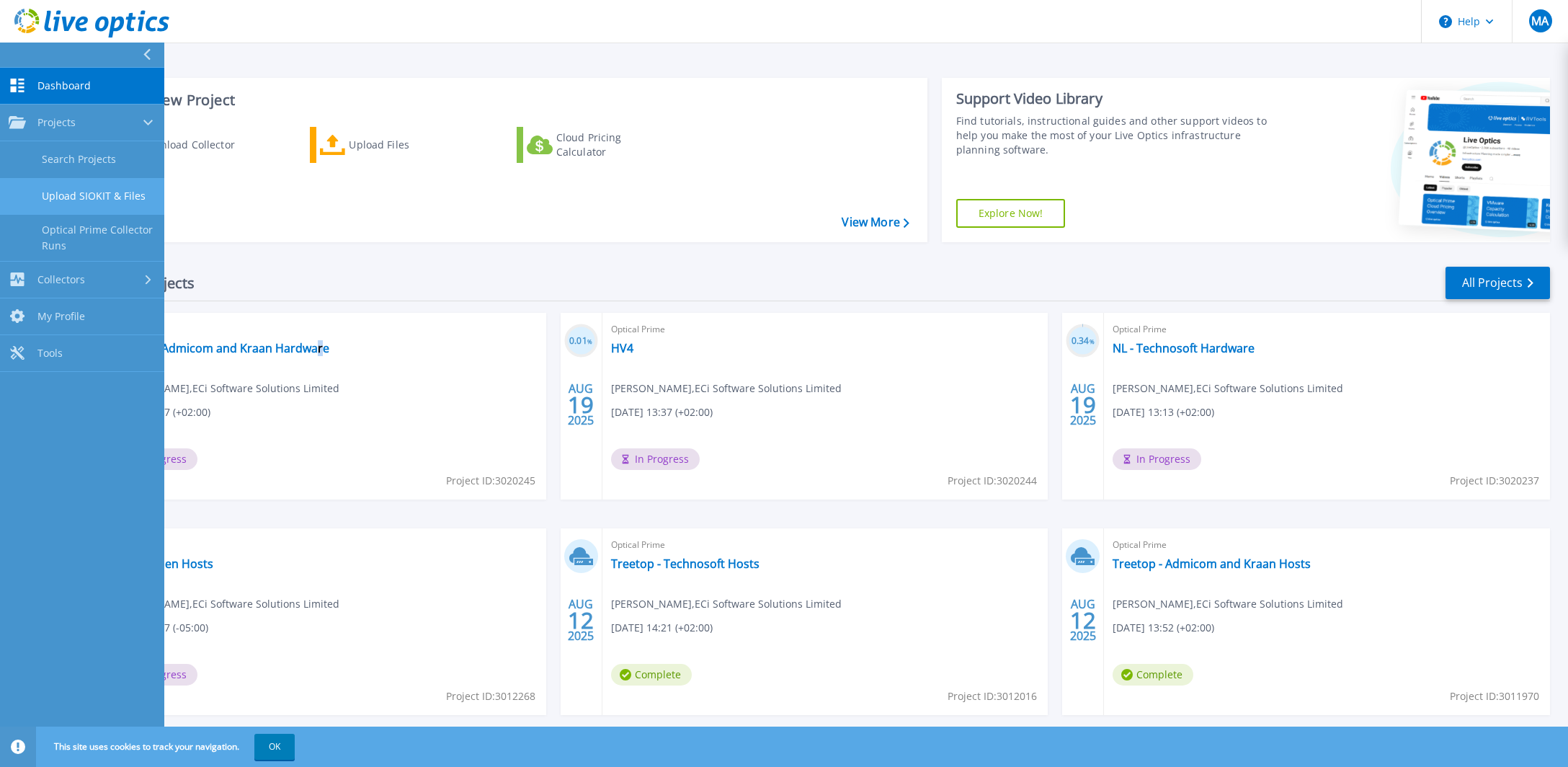
click at [122, 198] on link "Upload SIOKIT & Files" at bounding box center [82, 196] width 164 height 37
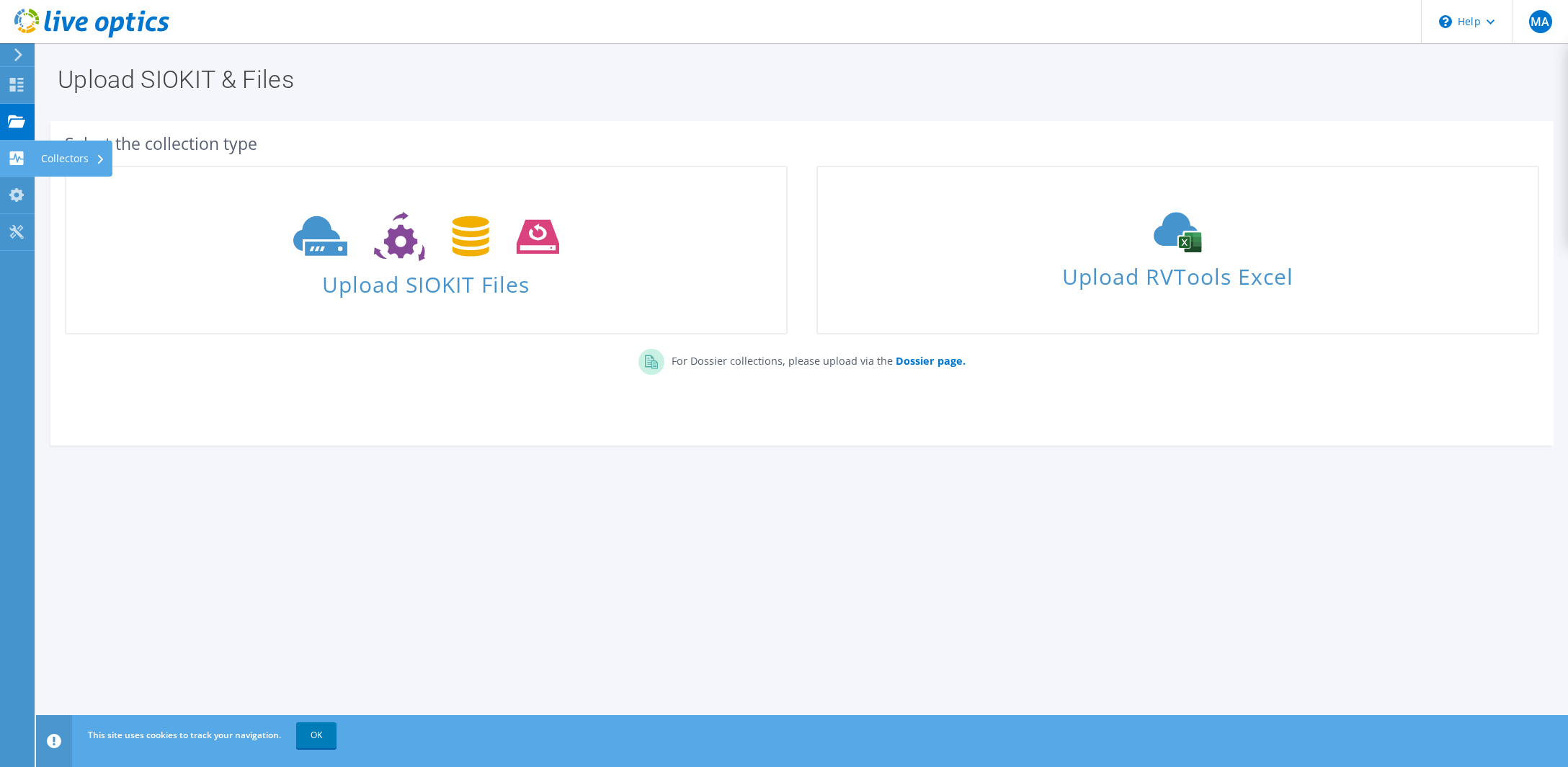
click at [19, 159] on icon at bounding box center [16, 158] width 17 height 14
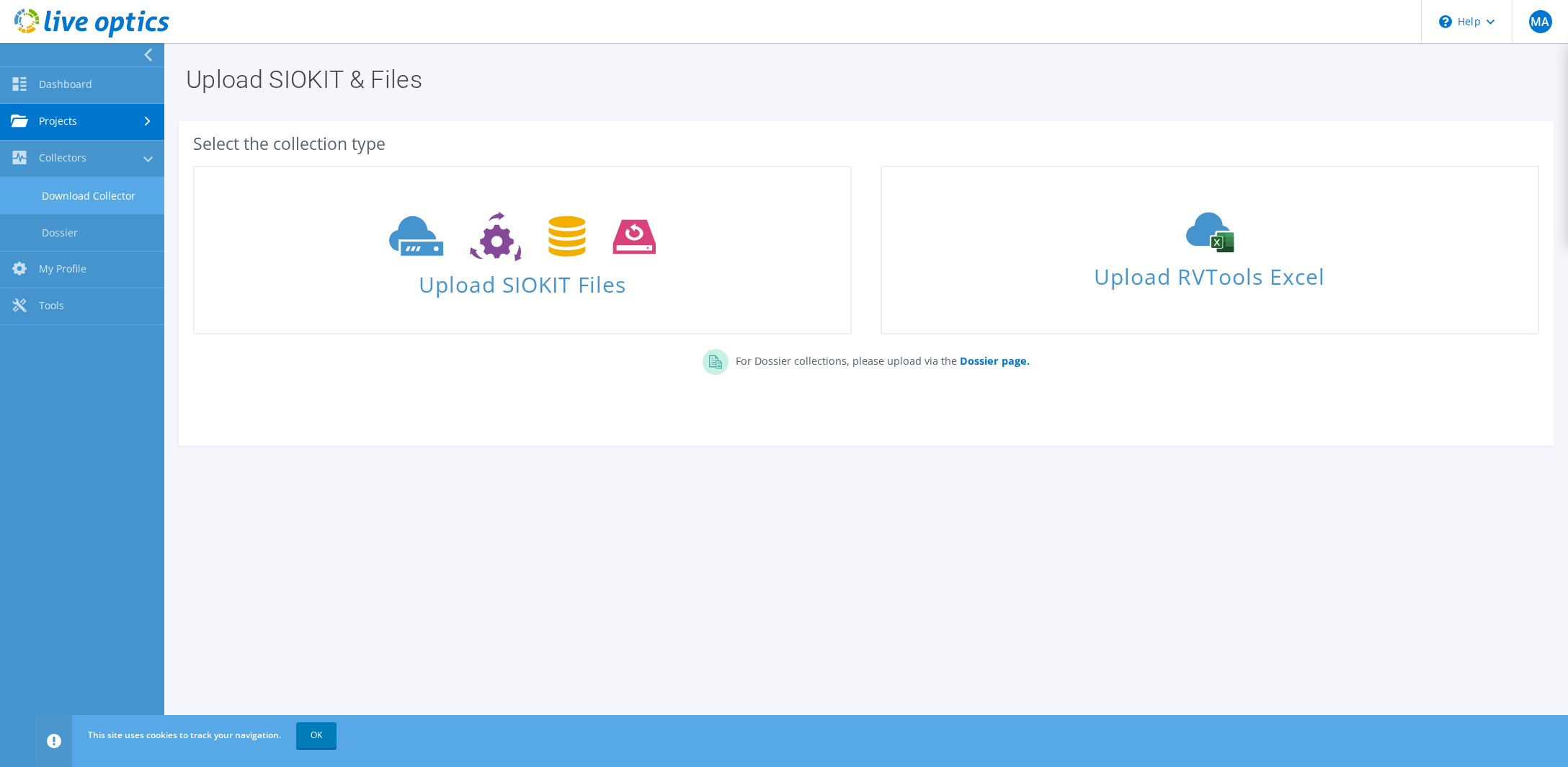
click at [75, 199] on link "Download Collector" at bounding box center [82, 195] width 164 height 37
